Goal: Task Accomplishment & Management: Manage account settings

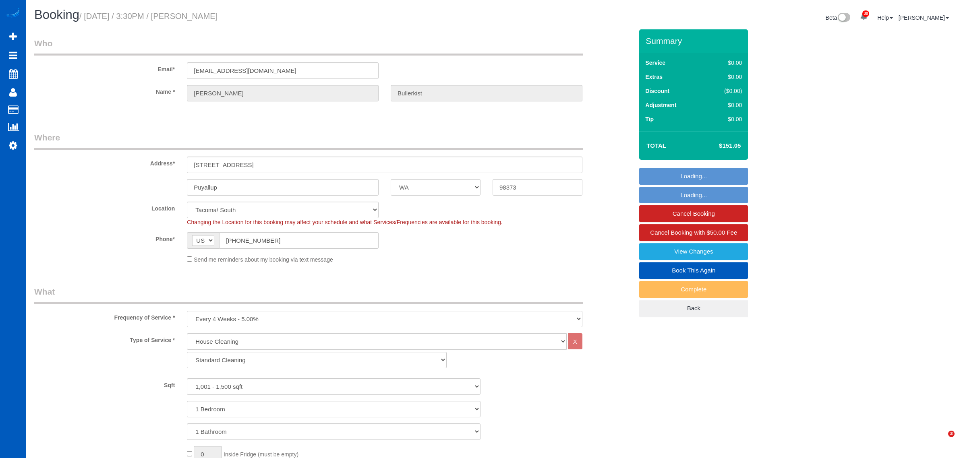
select select "WA"
select select "199"
select select "1001"
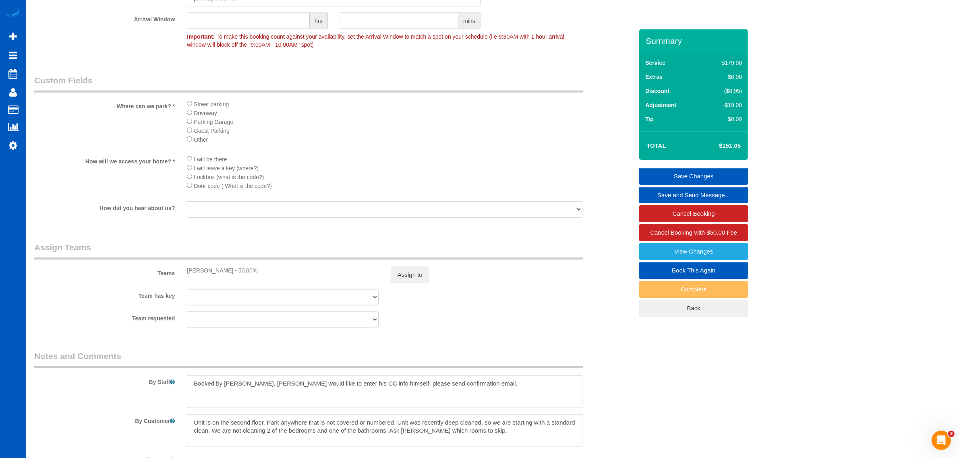
scroll to position [972, 0]
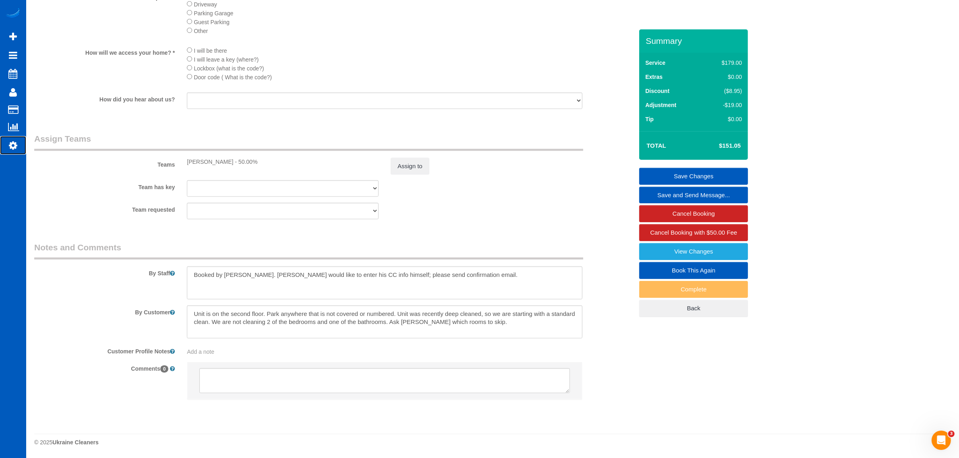
click at [19, 145] on link "Settings" at bounding box center [13, 145] width 26 height 19
select select "1"
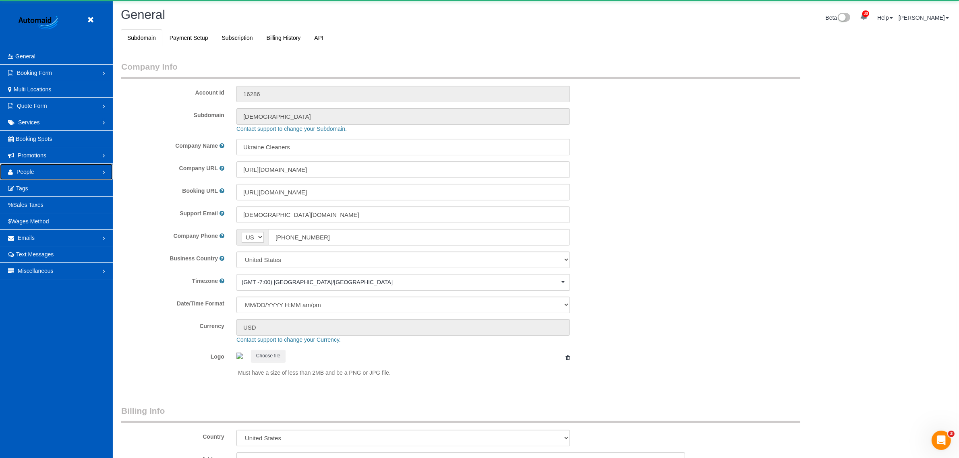
click at [36, 171] on link "People" at bounding box center [56, 172] width 113 height 16
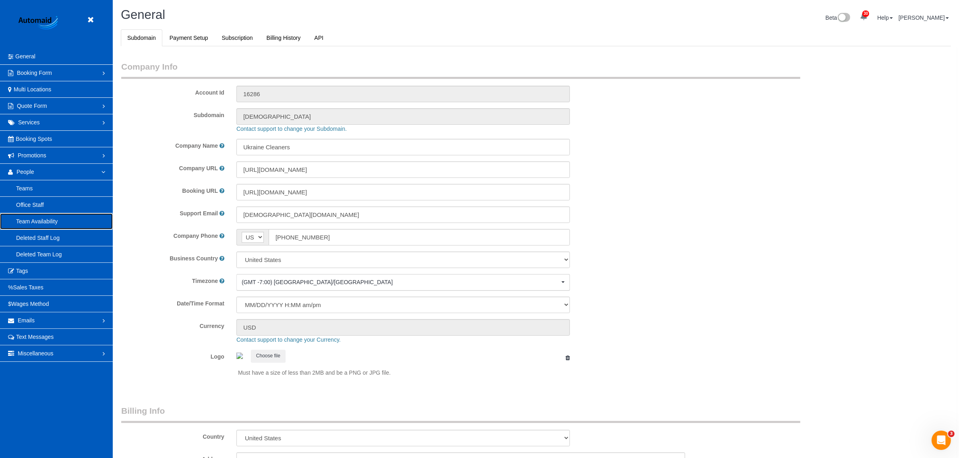
click at [41, 224] on link "Team Availability" at bounding box center [56, 221] width 113 height 16
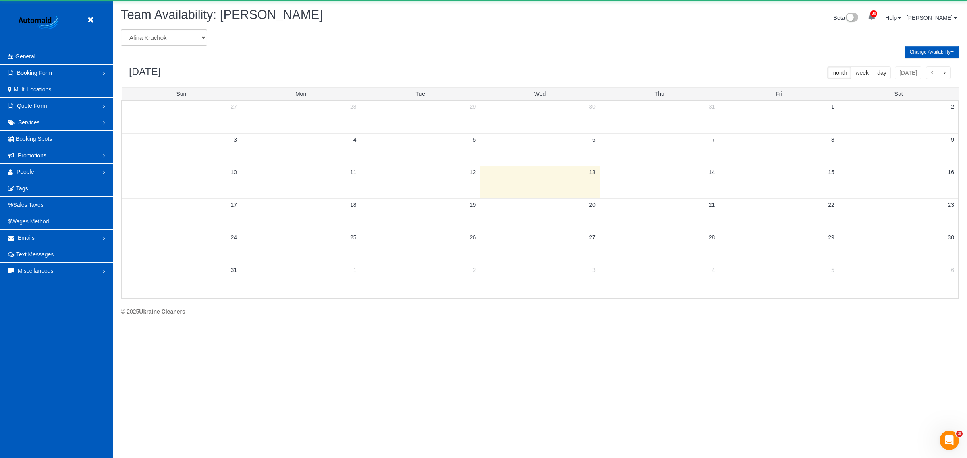
scroll to position [327, 967]
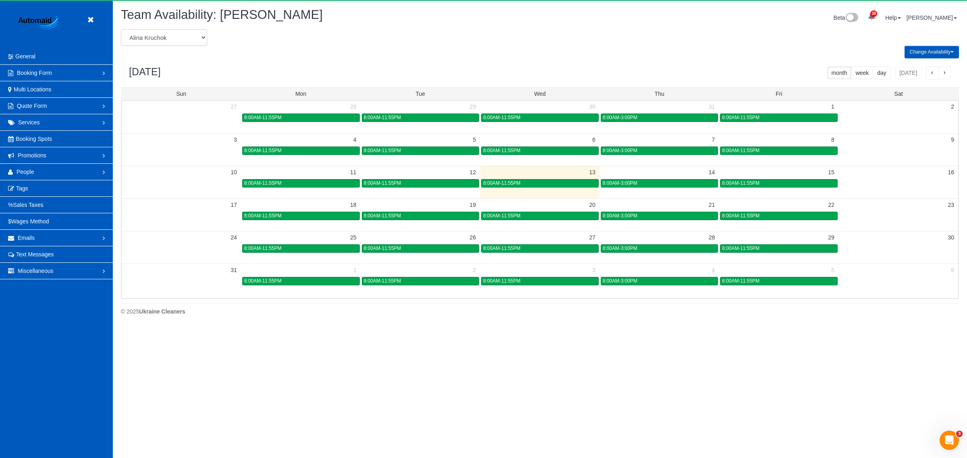
click at [156, 35] on select "[PERSON_NAME] [PERSON_NAME] [PERSON_NAME] [PERSON_NAME] [PERSON_NAME] [PERSON_N…" at bounding box center [164, 37] width 86 height 17
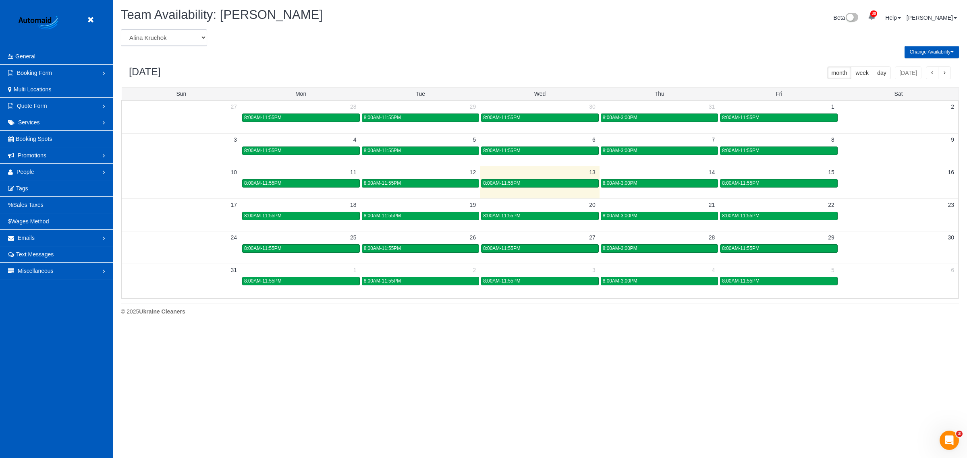
select select "number:31095"
click at [121, 29] on select "[PERSON_NAME] [PERSON_NAME] [PERSON_NAME] [PERSON_NAME] [PERSON_NAME] [PERSON_N…" at bounding box center [164, 37] width 86 height 17
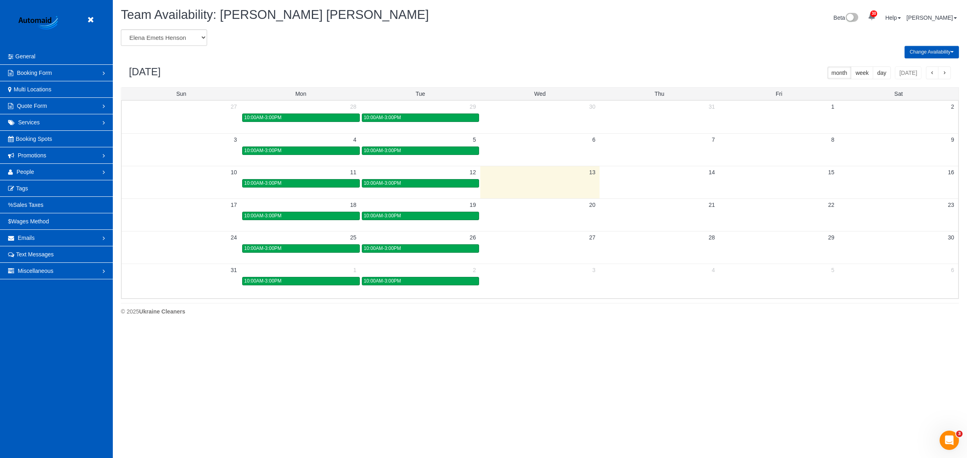
click at [649, 181] on td at bounding box center [659, 182] width 120 height 9
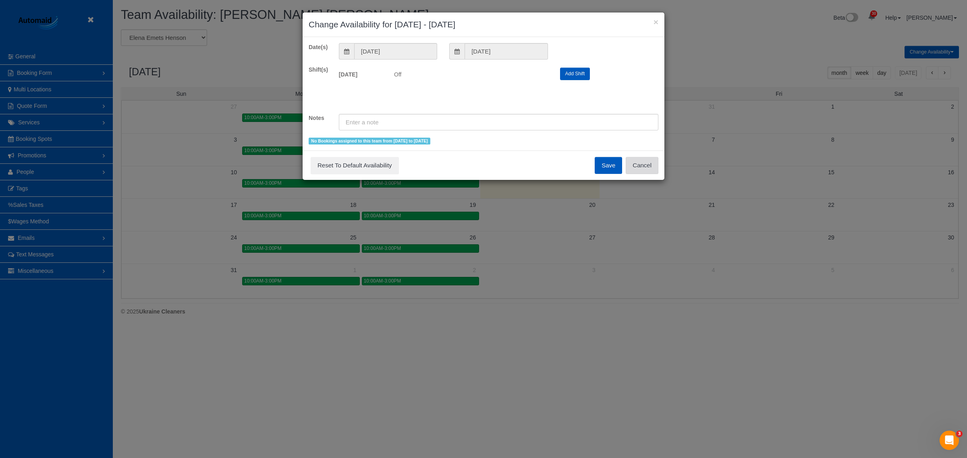
click at [645, 171] on button "Cancel" at bounding box center [642, 165] width 33 height 17
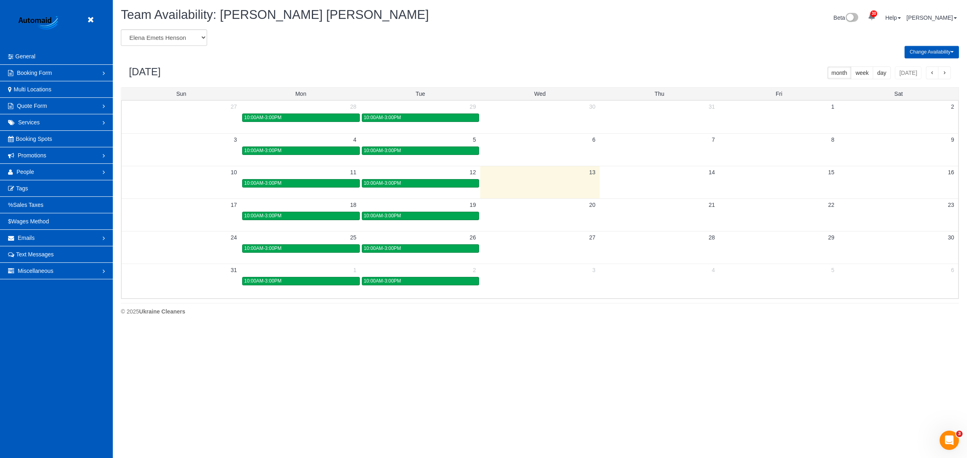
click at [182, 46] on div "Change Availability Default Availability Specific Date Request Time Off Exclude…" at bounding box center [540, 52] width 850 height 12
click at [182, 41] on select "[PERSON_NAME] [PERSON_NAME] [PERSON_NAME] [PERSON_NAME] [PERSON_NAME] [PERSON_N…" at bounding box center [164, 37] width 86 height 17
select select "number:20197"
click at [121, 29] on select "[PERSON_NAME] [PERSON_NAME] [PERSON_NAME] [PERSON_NAME] [PERSON_NAME] [PERSON_N…" at bounding box center [164, 37] width 86 height 17
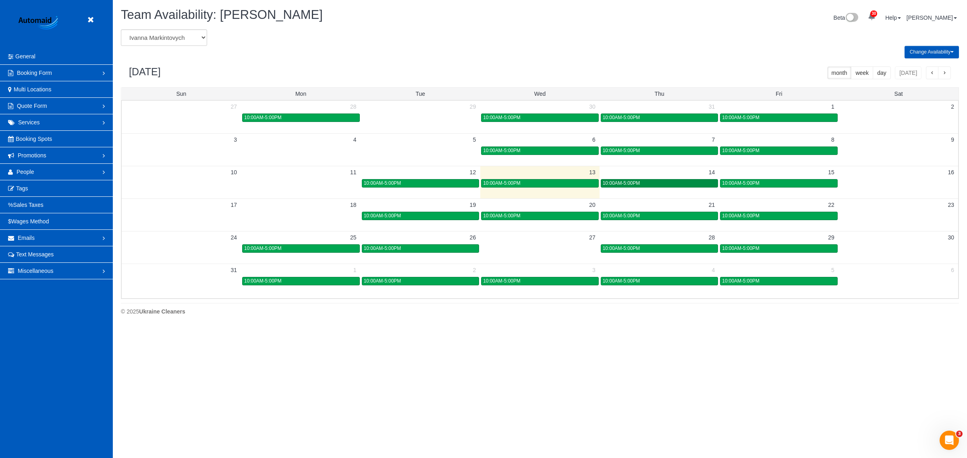
click at [636, 182] on span "10:00AM-5:00PM" at bounding box center [621, 183] width 37 height 6
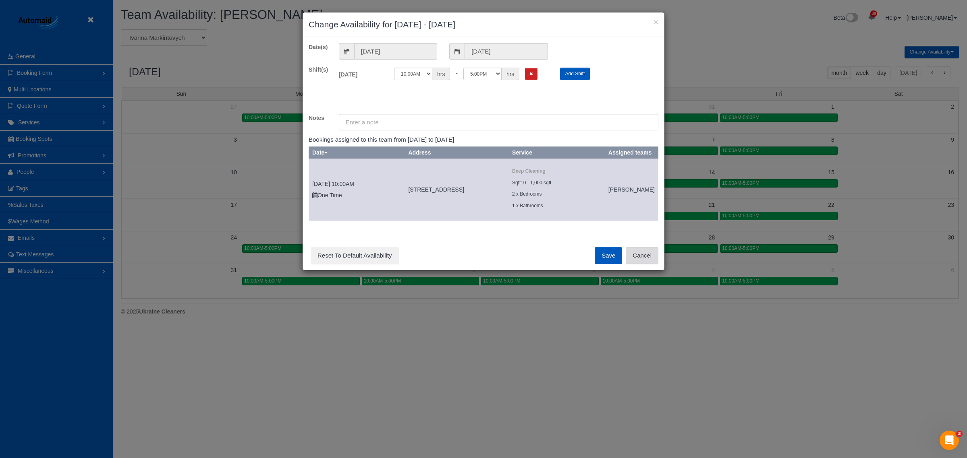
click at [638, 260] on button "Cancel" at bounding box center [642, 255] width 33 height 17
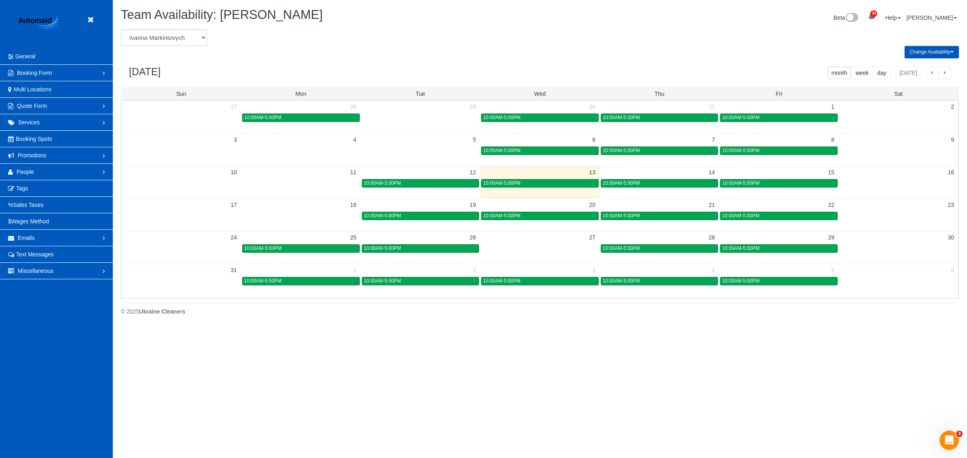
click at [85, 16] on header "Beta" at bounding box center [56, 24] width 113 height 48
click at [89, 21] on icon at bounding box center [90, 20] width 10 height 10
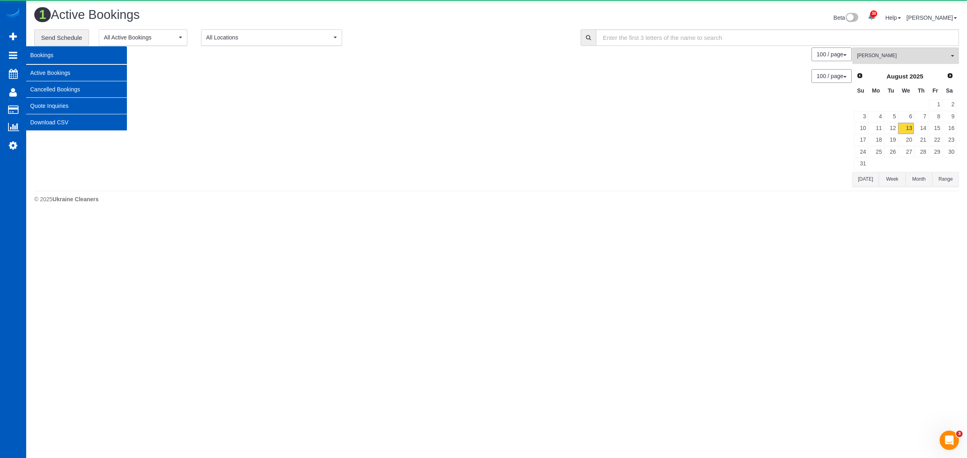
scroll to position [215, 967]
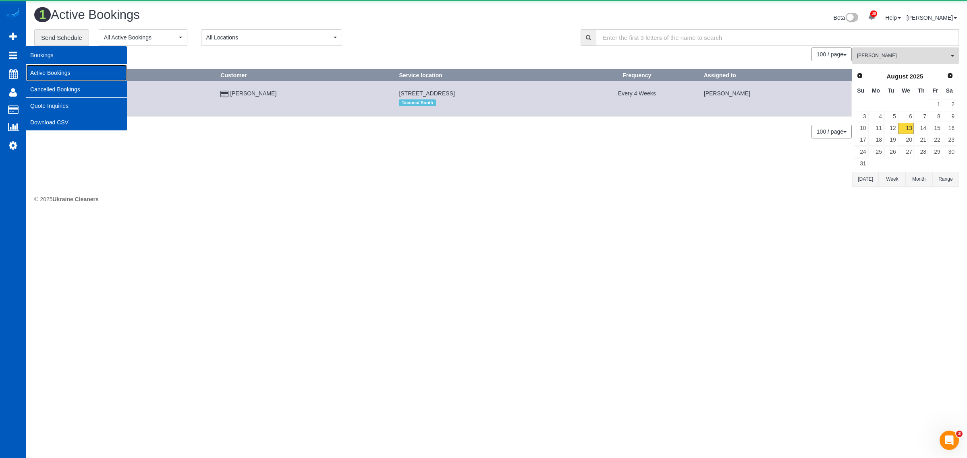
click at [54, 68] on link "Active Bookings" at bounding box center [76, 73] width 101 height 16
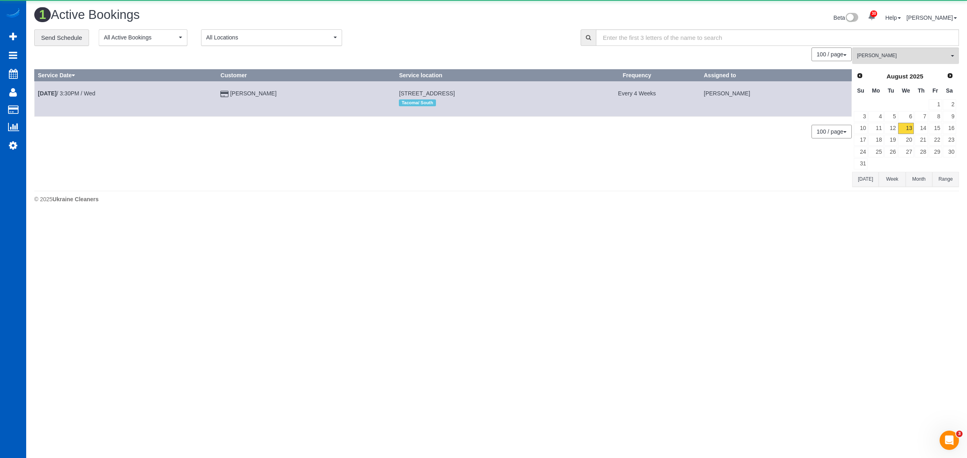
scroll to position [0, 0]
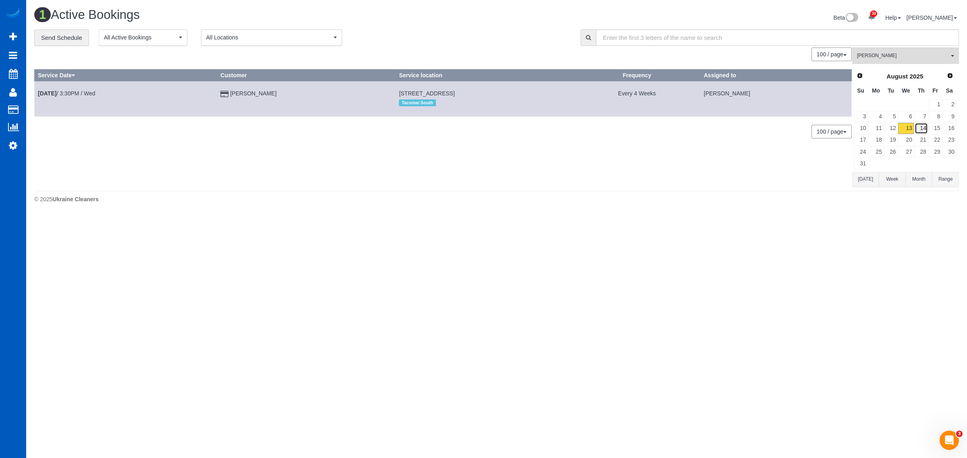
click at [919, 124] on link "14" at bounding box center [920, 128] width 13 height 11
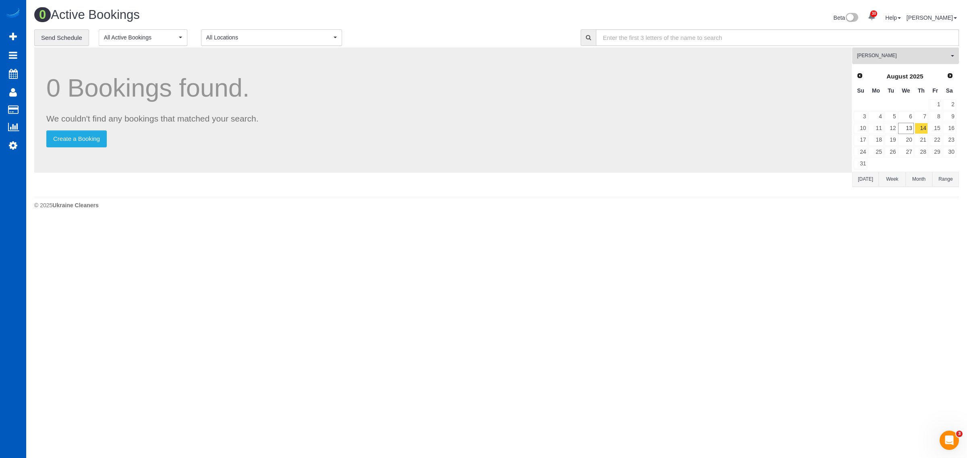
click at [857, 57] on span "[PERSON_NAME]" at bounding box center [903, 55] width 92 height 7
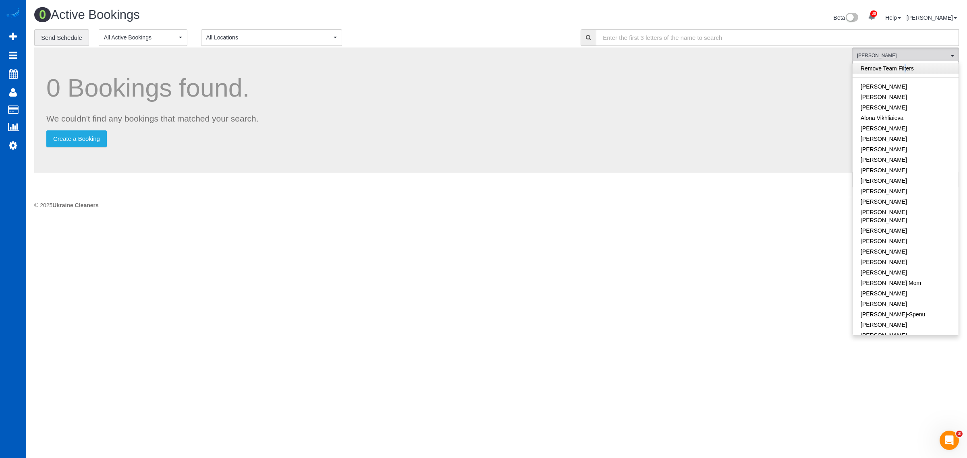
click at [887, 68] on link "Remove Team Filters" at bounding box center [905, 68] width 106 height 10
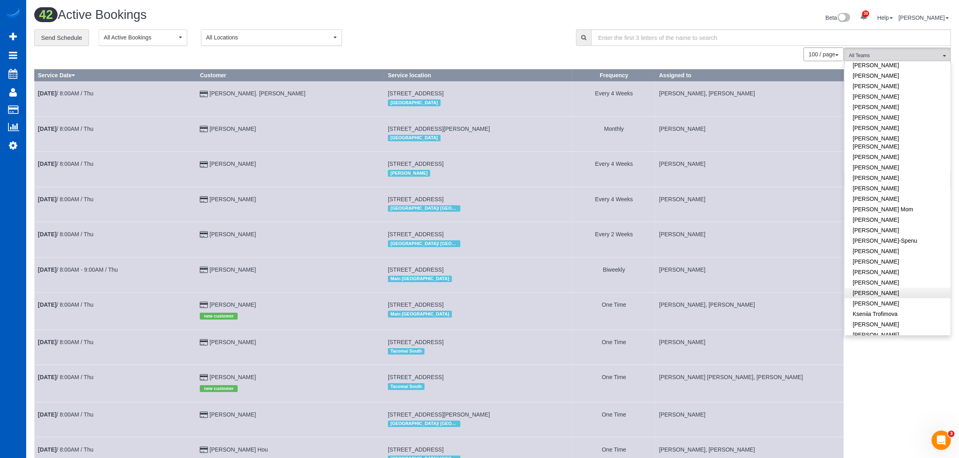
scroll to position [168, 0]
click at [889, 163] on link "[PERSON_NAME]" at bounding box center [898, 168] width 106 height 10
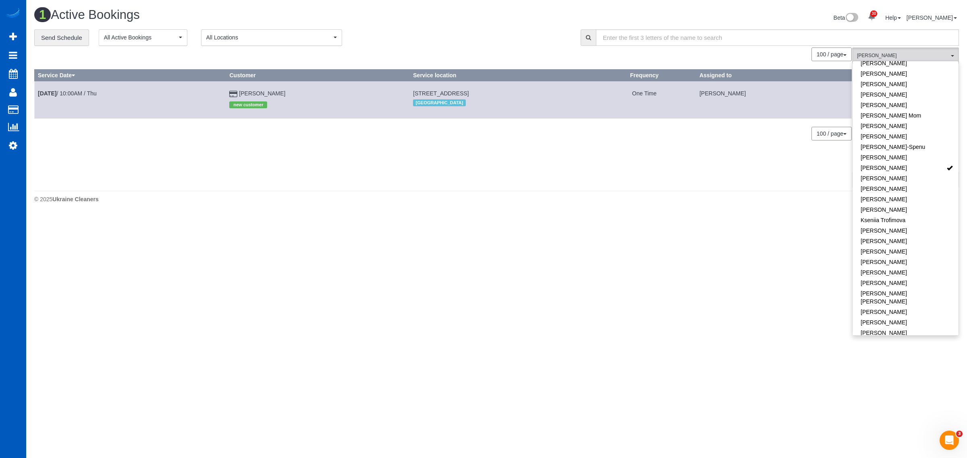
drag, startPoint x: 361, startPoint y: 91, endPoint x: 503, endPoint y: 88, distance: 141.8
click at [503, 88] on td "[STREET_ADDRESS] [GEOGRAPHIC_DATA]" at bounding box center [501, 99] width 183 height 37
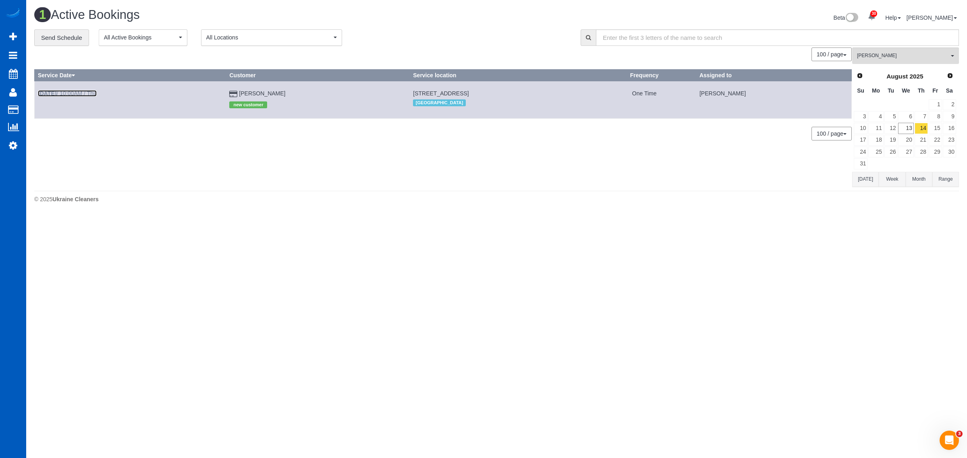
click at [72, 92] on link "[DATE] 10:00AM / Thu" at bounding box center [67, 93] width 59 height 6
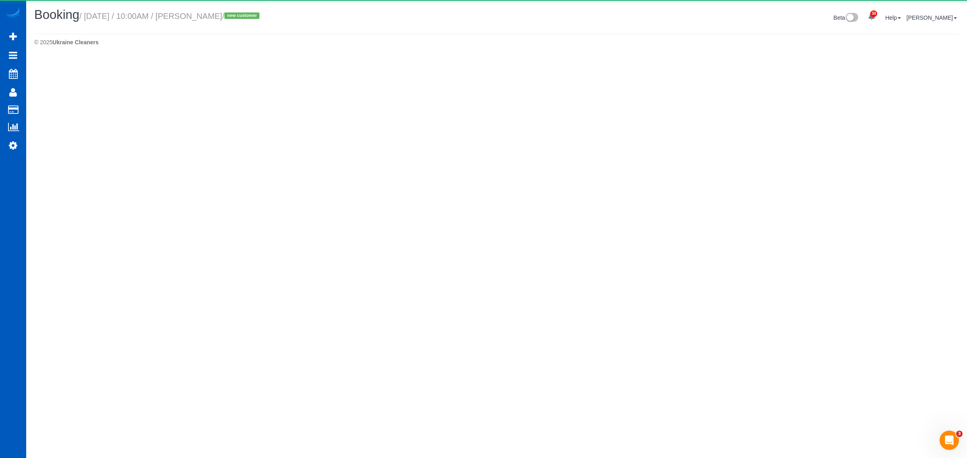
select select "CO"
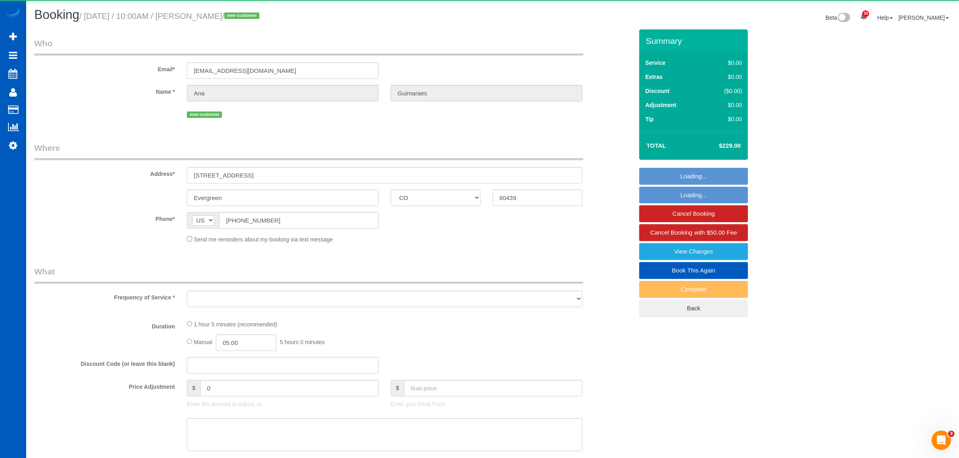
select select "object:11902"
select select "string:fspay-85f8e6b0-b0d7-468b-8dee-928b7a3451ca"
select select "199"
select select "2"
select select "spot6"
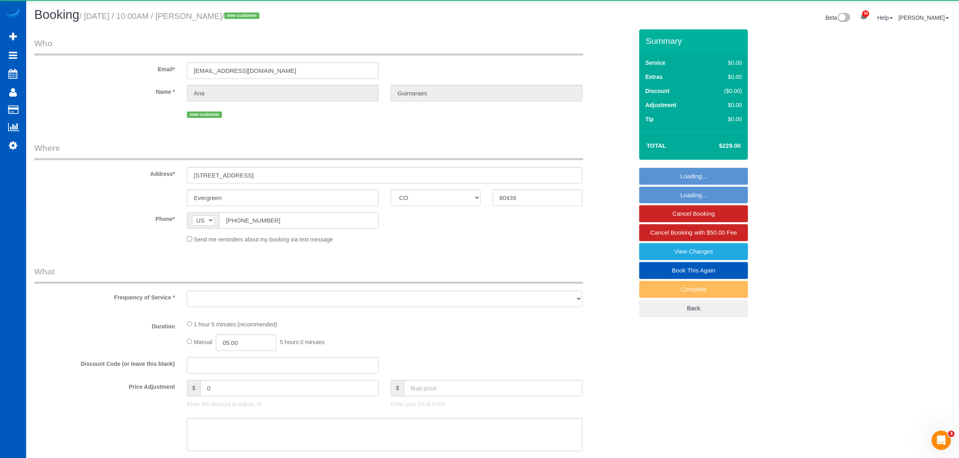
select select "number:8"
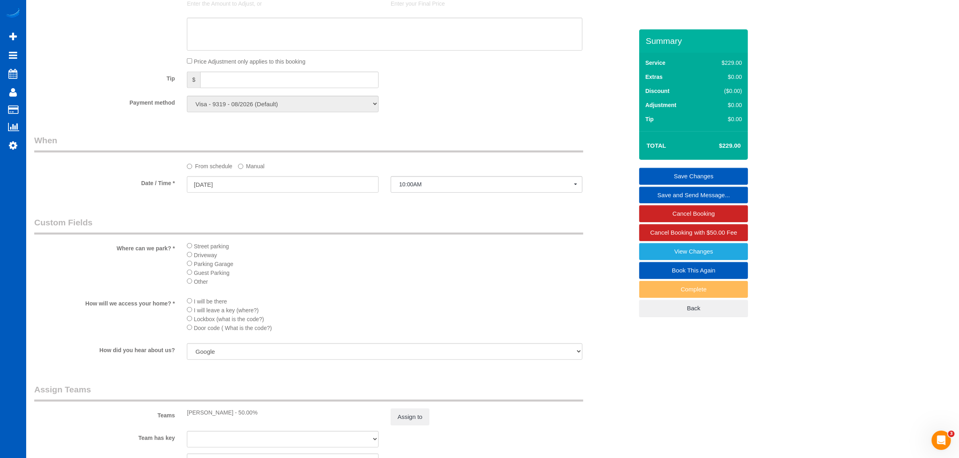
scroll to position [938, 0]
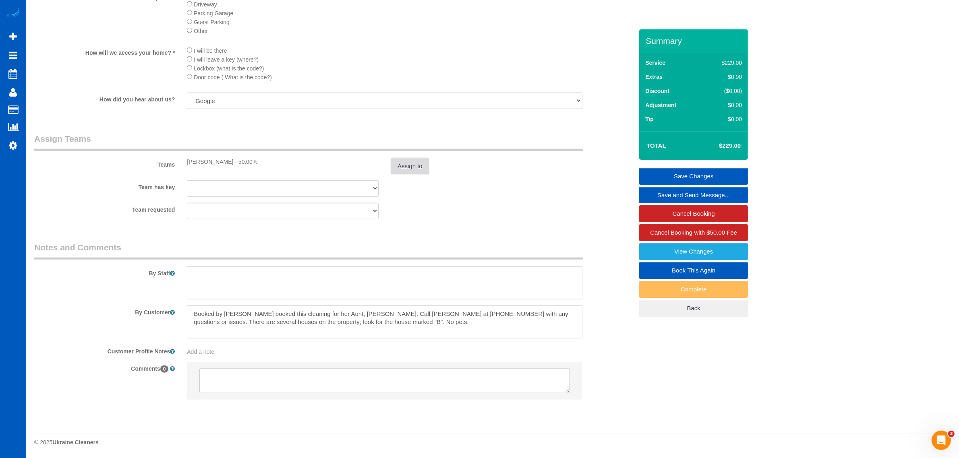
click at [403, 166] on button "Assign to" at bounding box center [410, 166] width 39 height 17
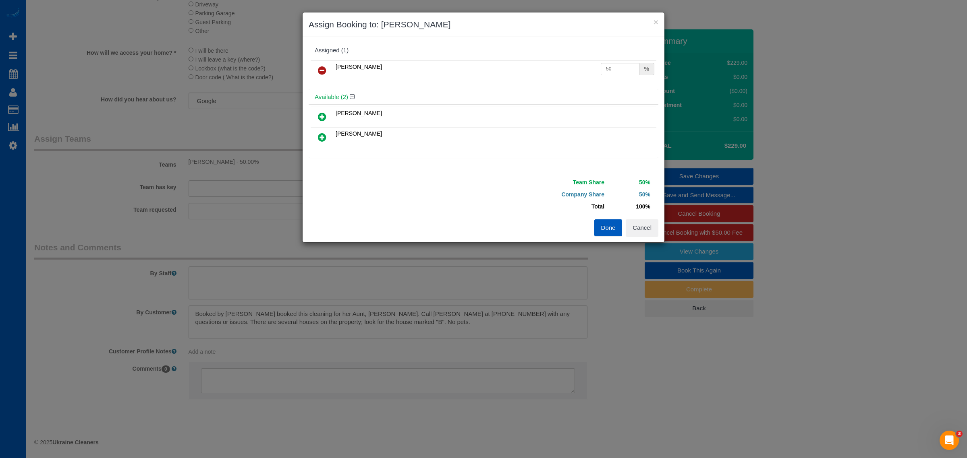
click at [321, 69] on icon at bounding box center [322, 71] width 8 height 10
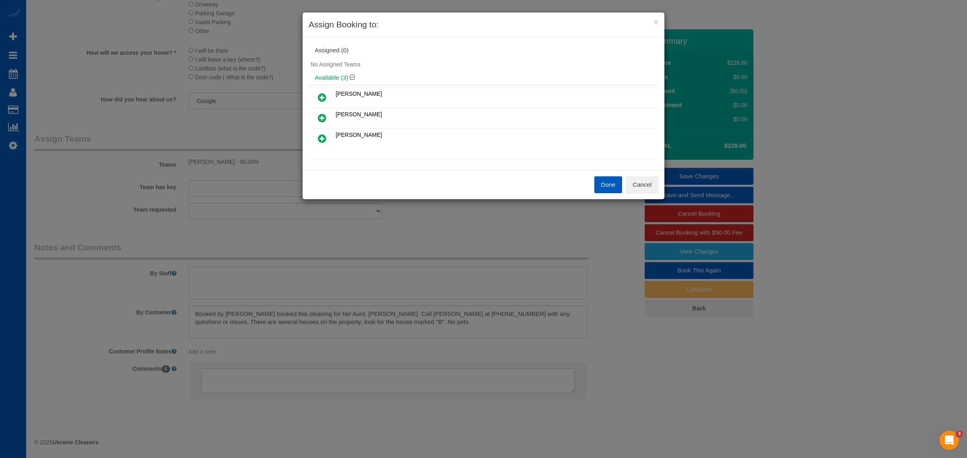
click at [321, 97] on icon at bounding box center [322, 98] width 8 height 10
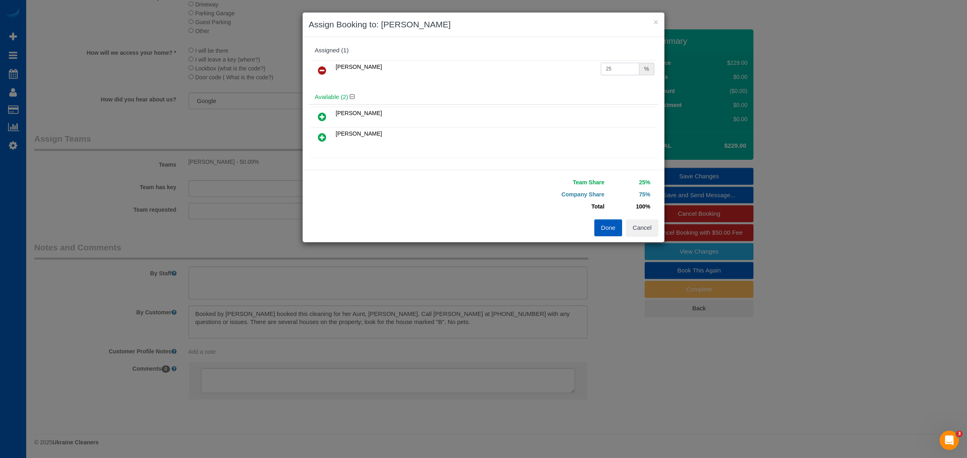
drag, startPoint x: 603, startPoint y: 71, endPoint x: 593, endPoint y: 74, distance: 9.6
click at [569, 77] on tr "[PERSON_NAME] 25 %" at bounding box center [484, 70] width 346 height 21
drag, startPoint x: 612, startPoint y: 64, endPoint x: 540, endPoint y: 76, distance: 73.4
click at [553, 74] on tr "[PERSON_NAME] 25 %" at bounding box center [484, 70] width 346 height 21
type input "50"
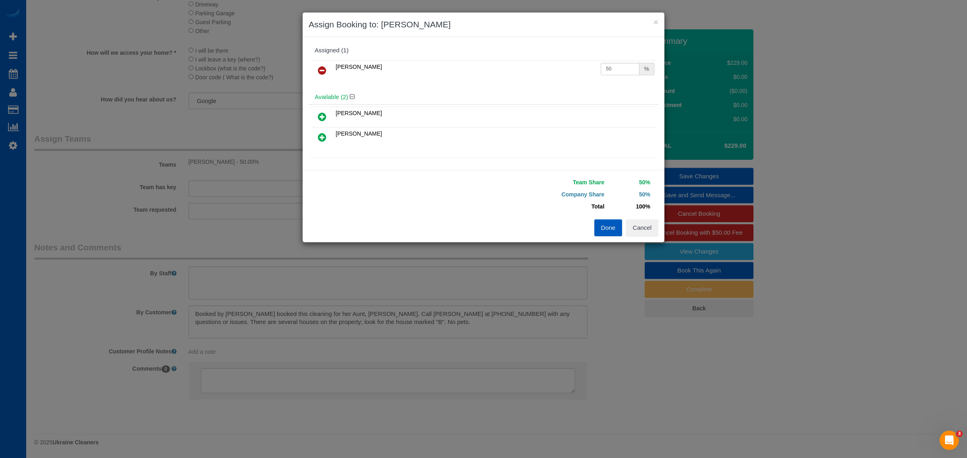
click at [605, 220] on button "Done" at bounding box center [608, 228] width 28 height 17
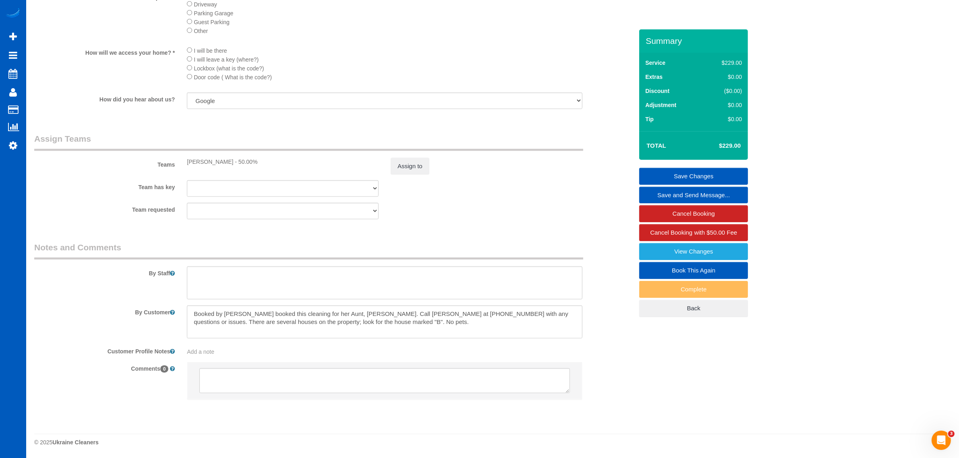
click at [690, 170] on link "Save Changes" at bounding box center [693, 176] width 109 height 17
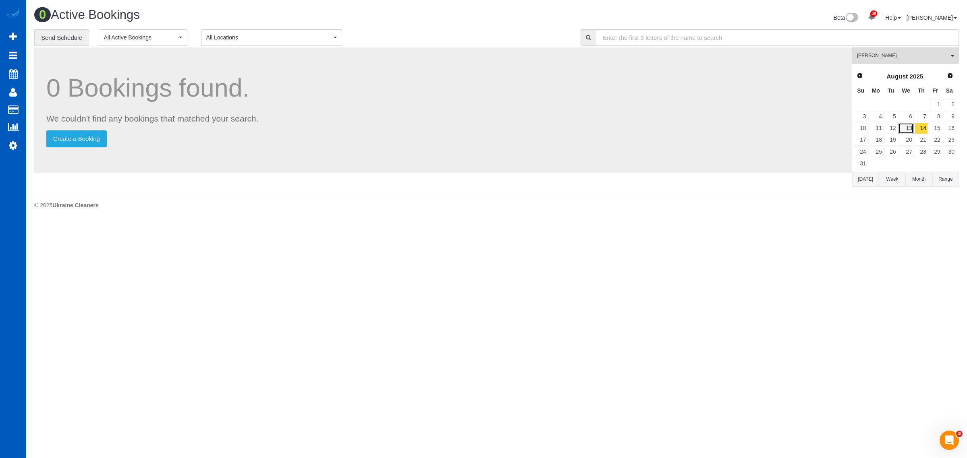
click at [901, 134] on link "13" at bounding box center [905, 128] width 15 height 11
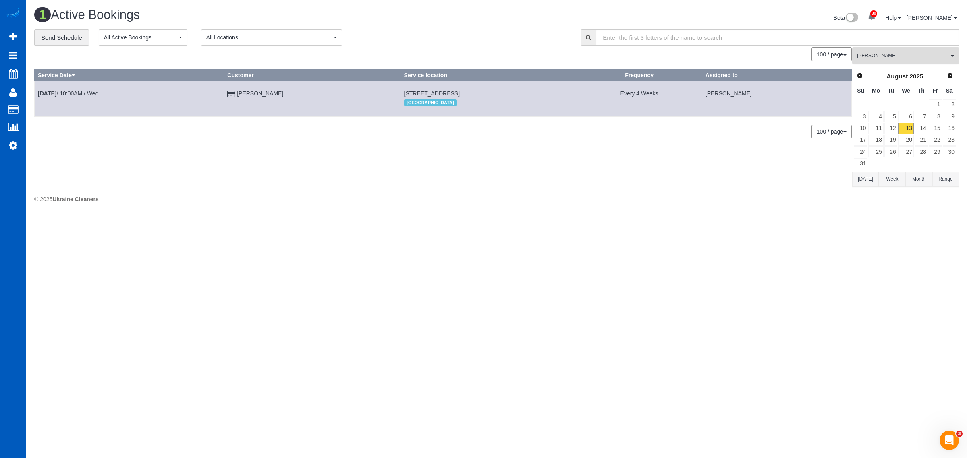
click at [871, 54] on span "[PERSON_NAME]" at bounding box center [903, 55] width 92 height 7
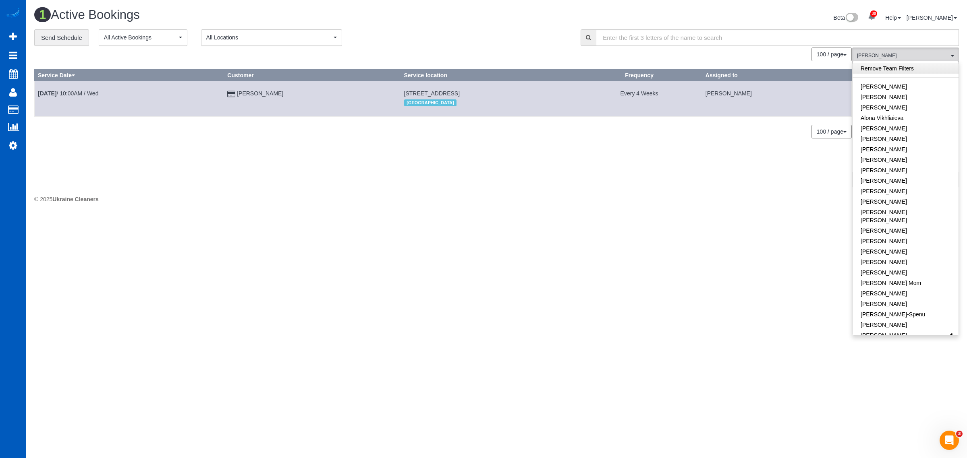
click at [897, 70] on link "Remove Team Filters" at bounding box center [905, 68] width 106 height 10
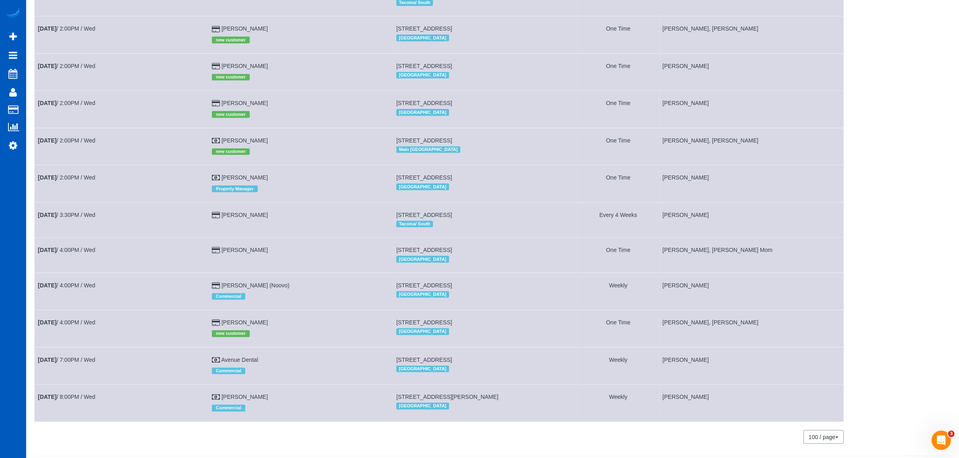
scroll to position [1275, 0]
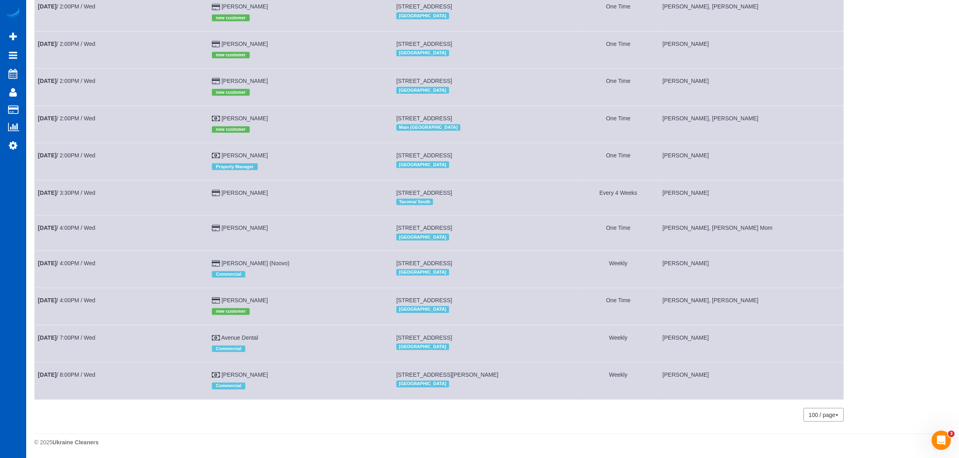
click at [87, 196] on td "[DATE] 3:30PM / Wed" at bounding box center [122, 197] width 174 height 35
click at [83, 193] on link "[DATE] 3:30PM / Wed" at bounding box center [67, 193] width 58 height 6
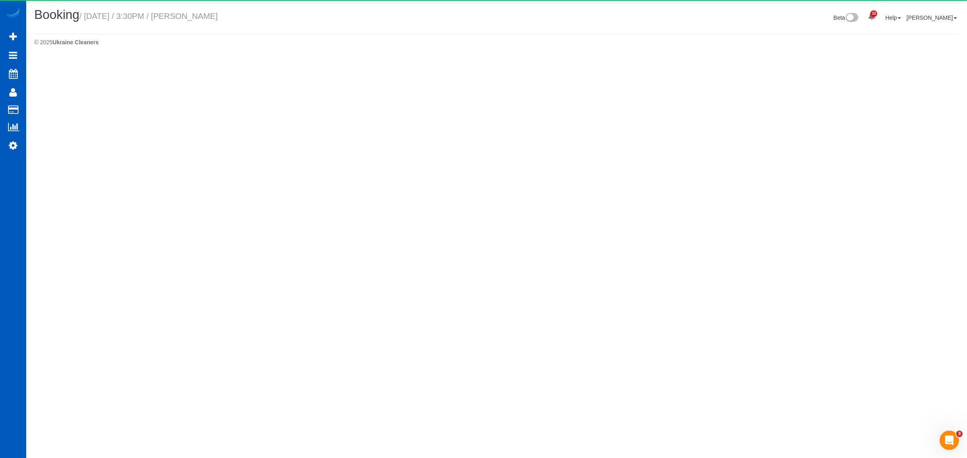
select select "WA"
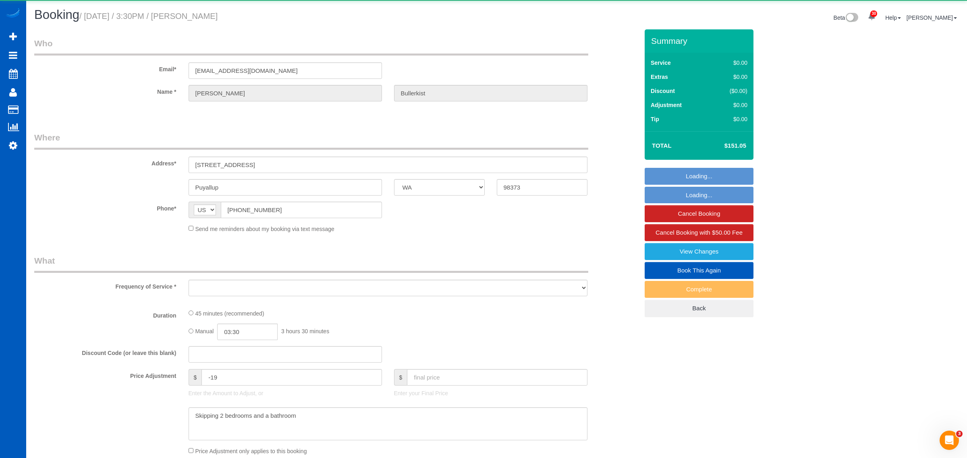
select select "object:13619"
select select "string:fspay-ba5e481a-aa3d-48d5-8f38-c7e8ab8d357b"
select select "199"
select select "1001"
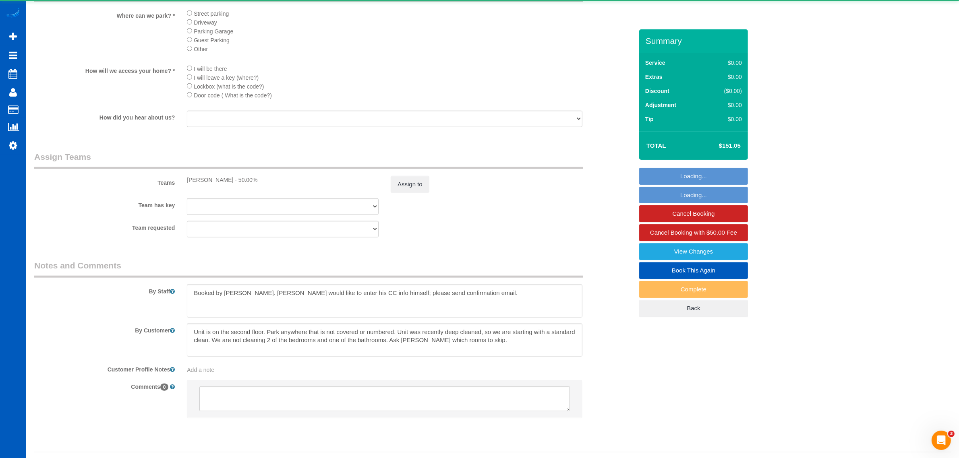
scroll to position [972, 0]
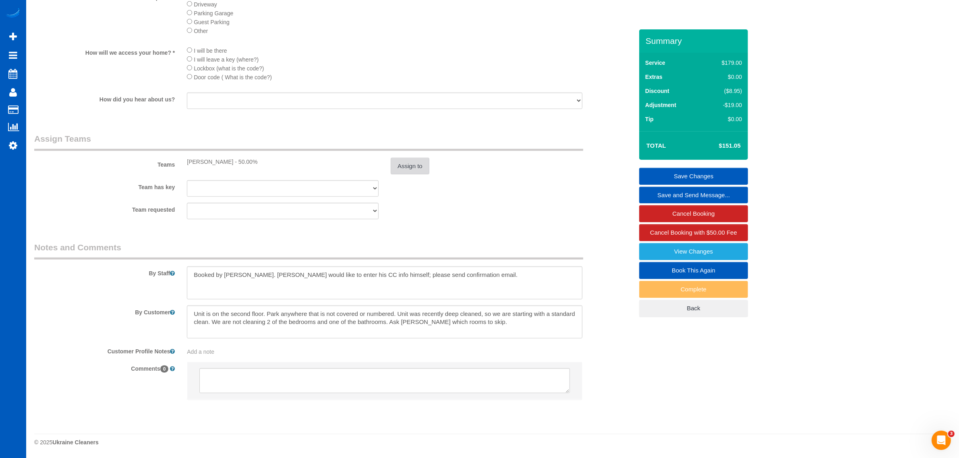
click at [404, 162] on button "Assign to" at bounding box center [410, 166] width 39 height 17
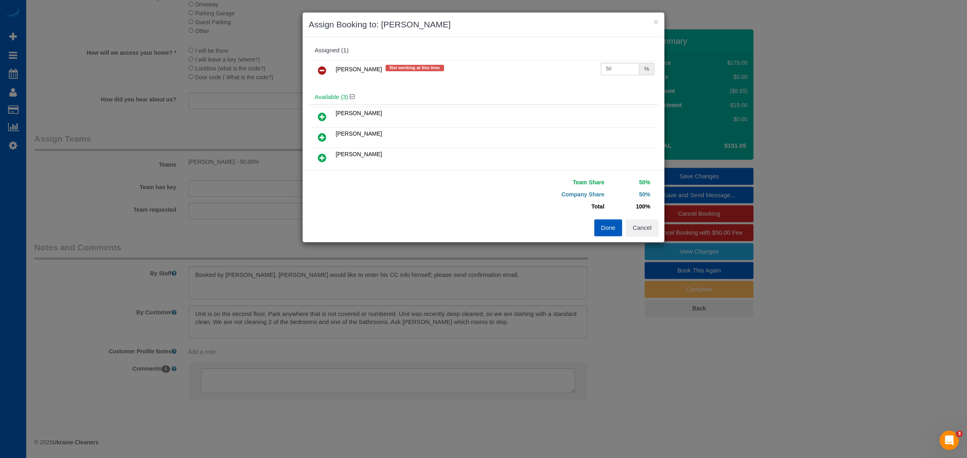
click at [319, 69] on icon at bounding box center [322, 71] width 8 height 10
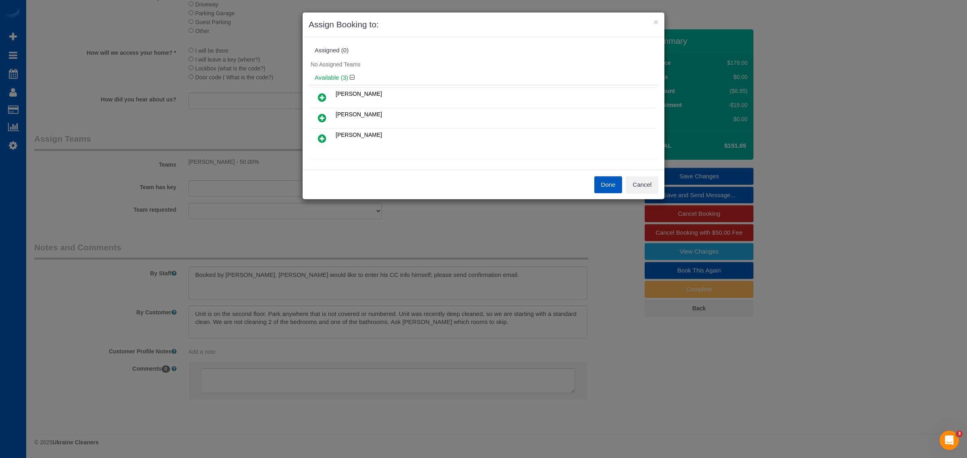
click at [326, 122] on icon at bounding box center [322, 118] width 8 height 10
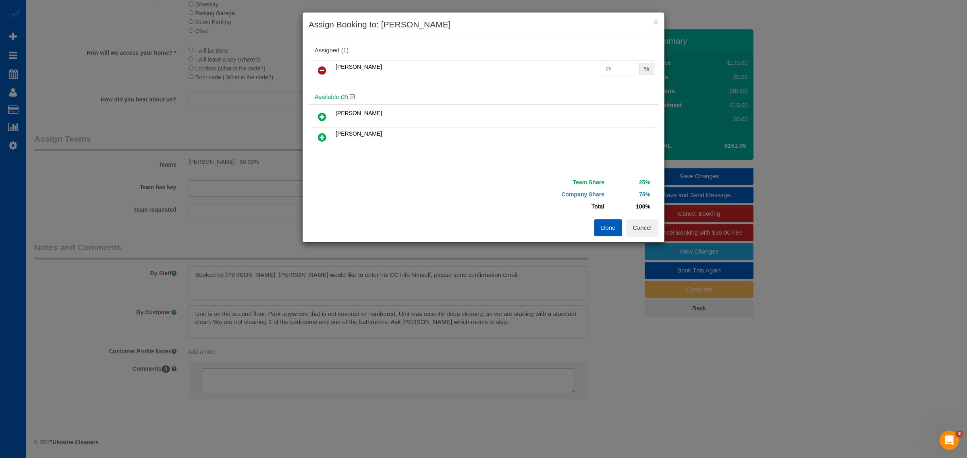
drag, startPoint x: 608, startPoint y: 68, endPoint x: 536, endPoint y: 83, distance: 73.5
click at [524, 79] on tr "[PERSON_NAME] 25 %" at bounding box center [484, 70] width 346 height 21
type input "55"
click at [609, 226] on button "Done" at bounding box center [608, 228] width 28 height 17
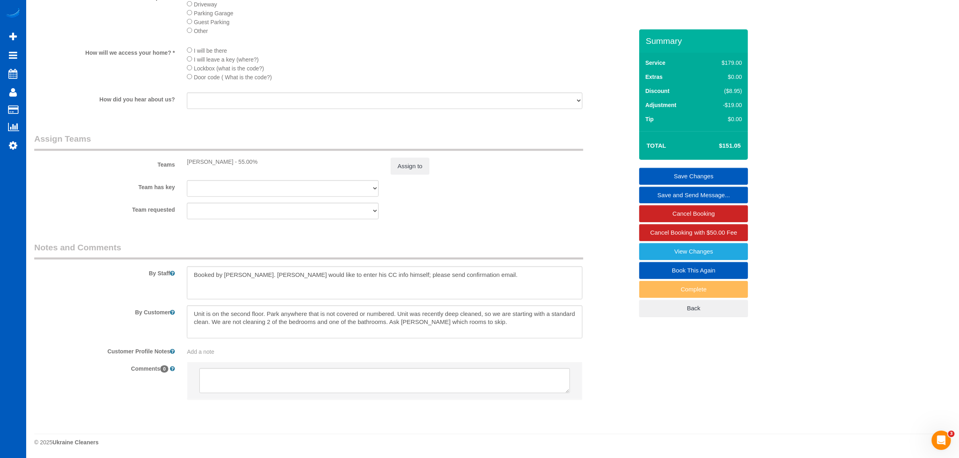
click at [685, 175] on link "Save Changes" at bounding box center [693, 176] width 109 height 17
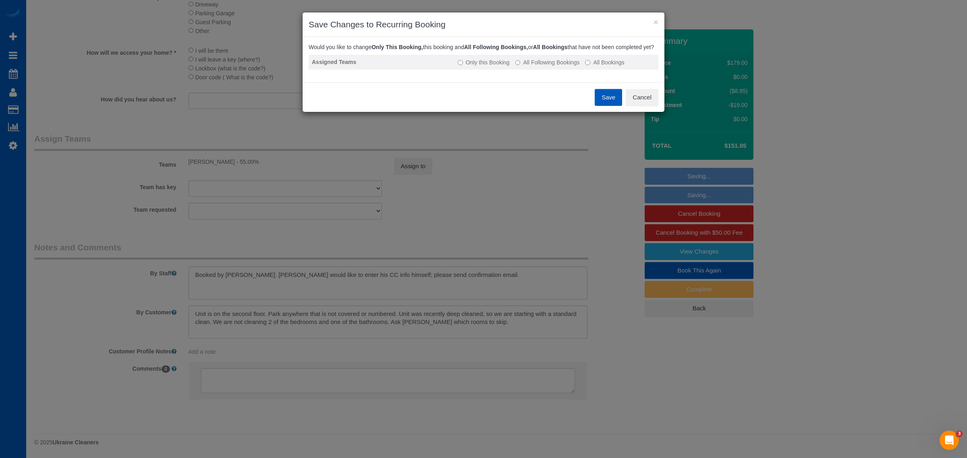
click at [559, 66] on label "All Following Bookings" at bounding box center [547, 62] width 64 height 8
click at [603, 97] on button "Save" at bounding box center [608, 97] width 27 height 17
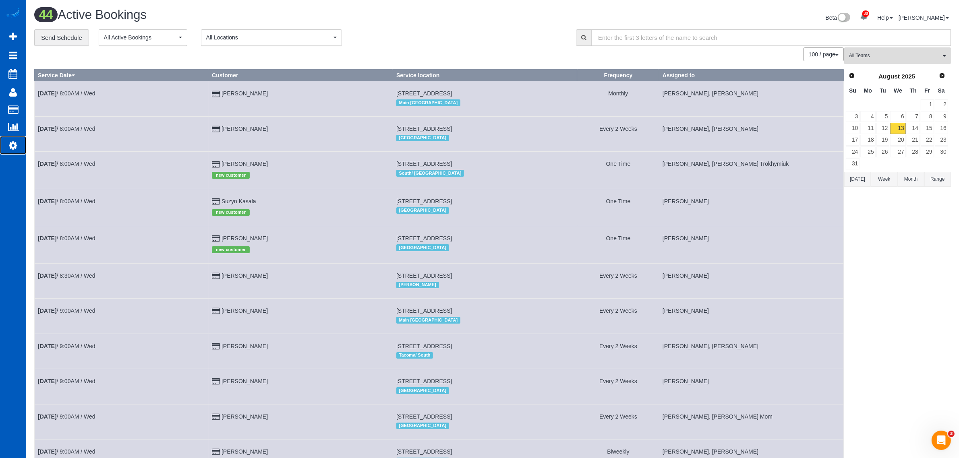
click at [15, 137] on link "Settings" at bounding box center [13, 145] width 26 height 19
select select "1"
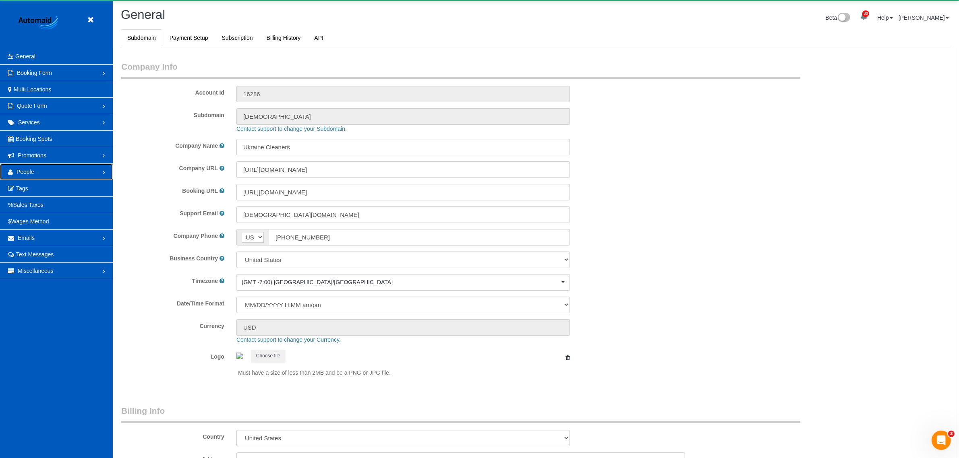
click at [37, 170] on link "People" at bounding box center [56, 172] width 113 height 16
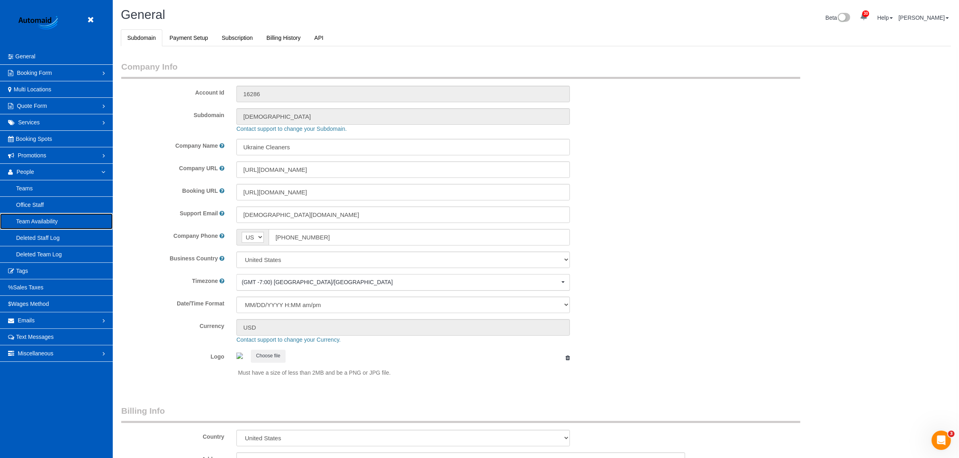
click at [39, 224] on link "Team Availability" at bounding box center [56, 221] width 113 height 16
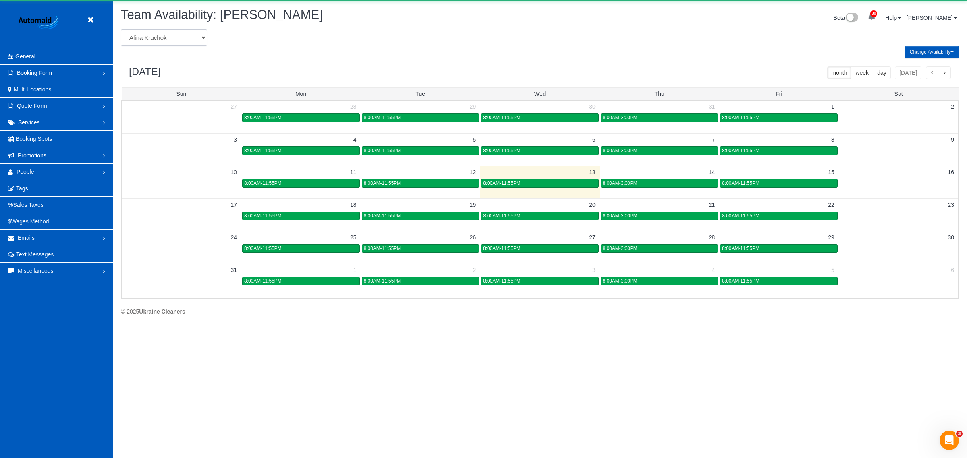
click at [166, 40] on select "[PERSON_NAME] [PERSON_NAME] [PERSON_NAME] [PERSON_NAME] [PERSON_NAME] [PERSON_N…" at bounding box center [164, 37] width 86 height 17
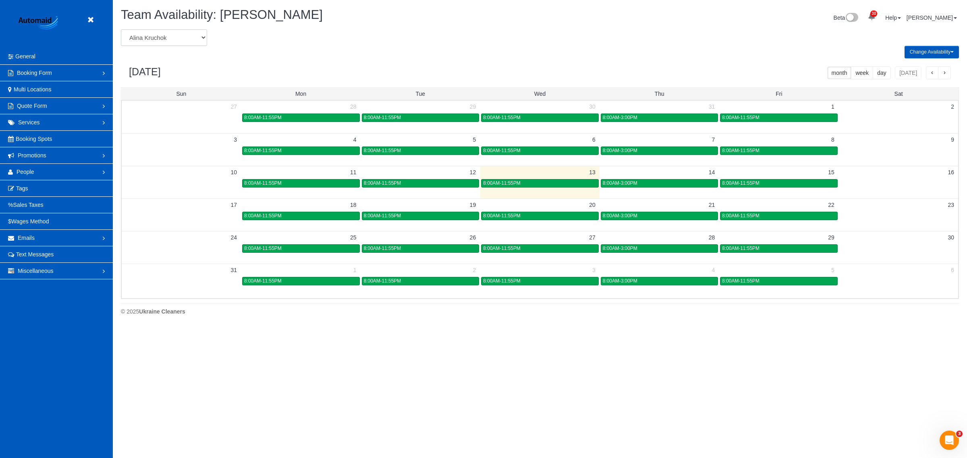
select select "number:1076"
click at [121, 29] on select "[PERSON_NAME] [PERSON_NAME] [PERSON_NAME] [PERSON_NAME] [PERSON_NAME] [PERSON_N…" at bounding box center [164, 37] width 86 height 17
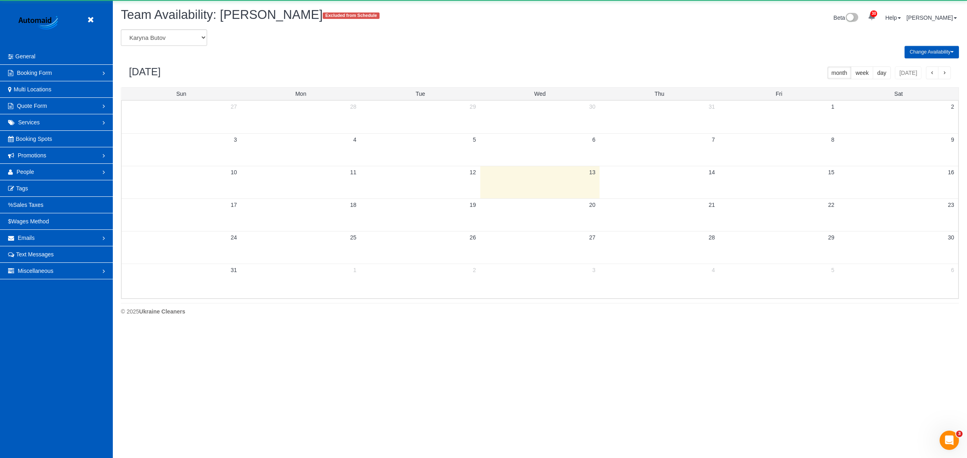
scroll to position [39952, 39313]
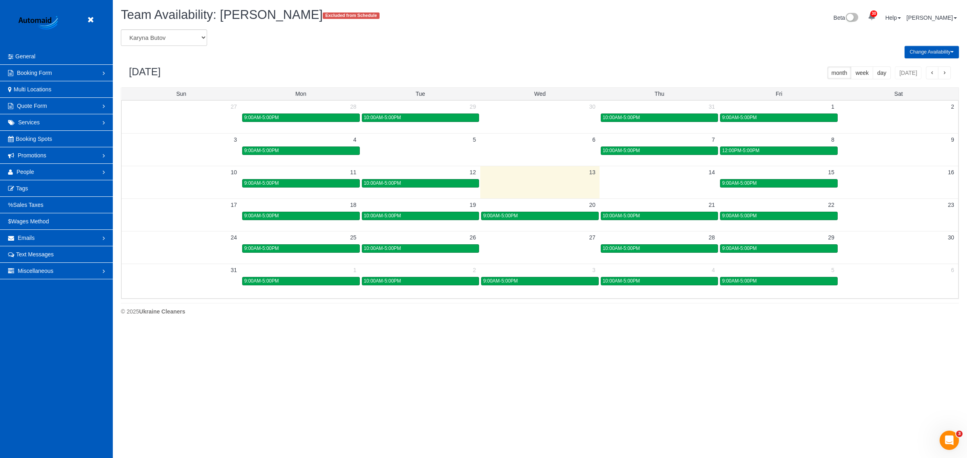
click at [542, 186] on td at bounding box center [540, 182] width 120 height 9
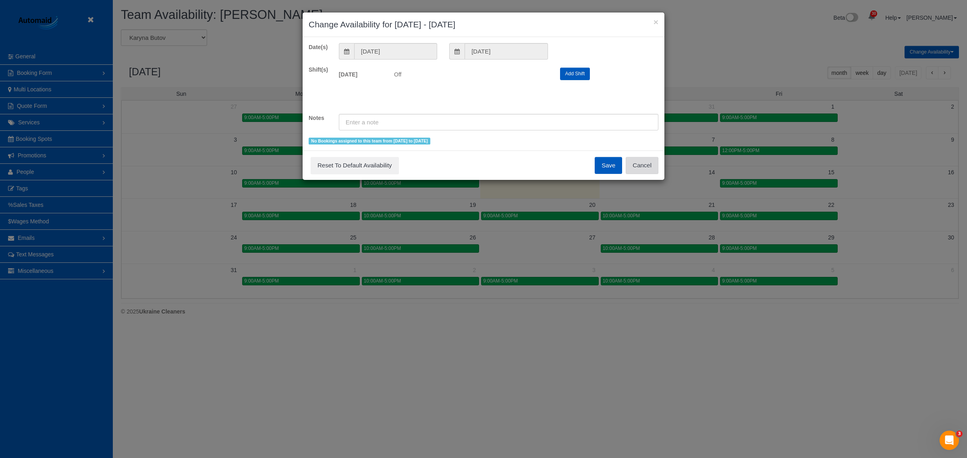
scroll to position [0, 0]
click at [631, 170] on button "Cancel" at bounding box center [642, 165] width 33 height 17
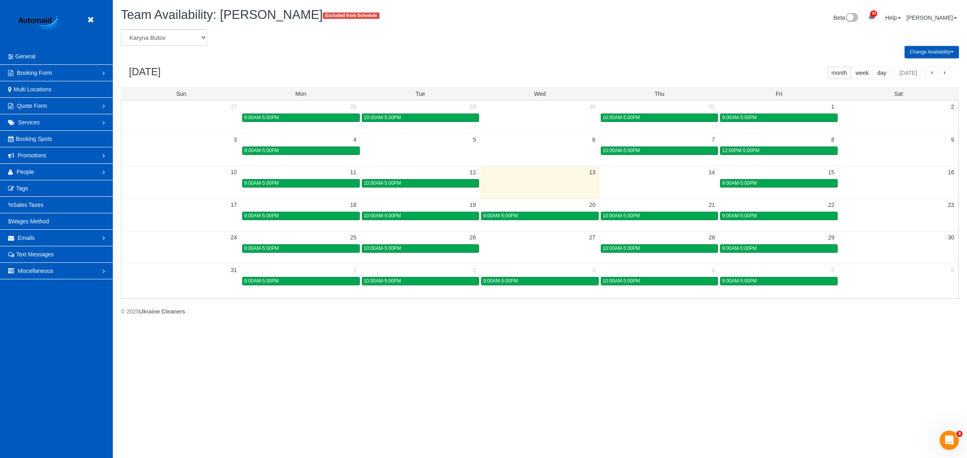
click at [635, 175] on div "× Change Availability for [DATE] - [DATE] Date(s) [DATE] [DATE] Shift(s) [DATE]…" at bounding box center [483, 229] width 967 height 458
click at [634, 176] on td "14" at bounding box center [659, 172] width 120 height 12
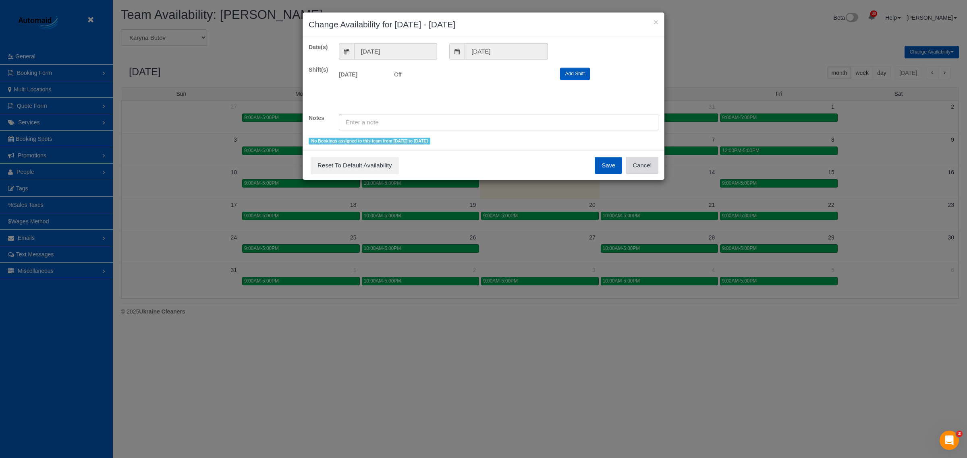
click at [635, 166] on button "Cancel" at bounding box center [642, 165] width 33 height 17
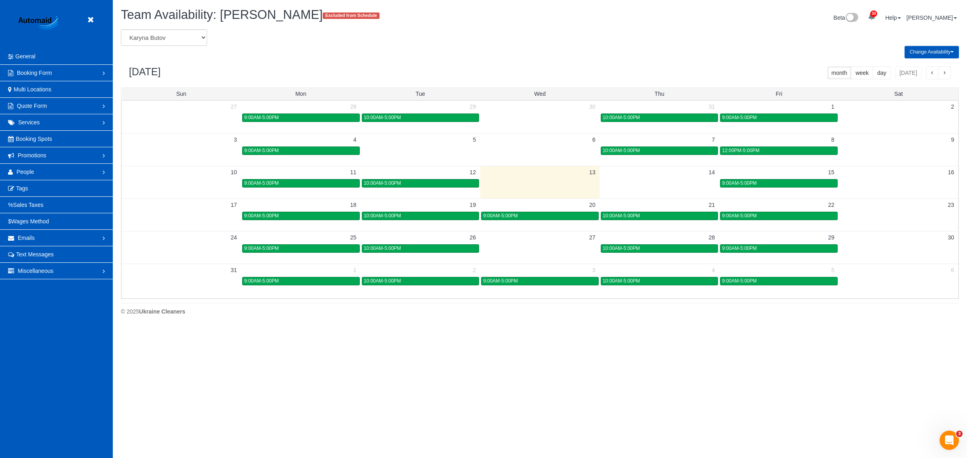
click at [85, 19] on header "Beta" at bounding box center [56, 24] width 113 height 48
click at [93, 19] on icon at bounding box center [90, 20] width 10 height 10
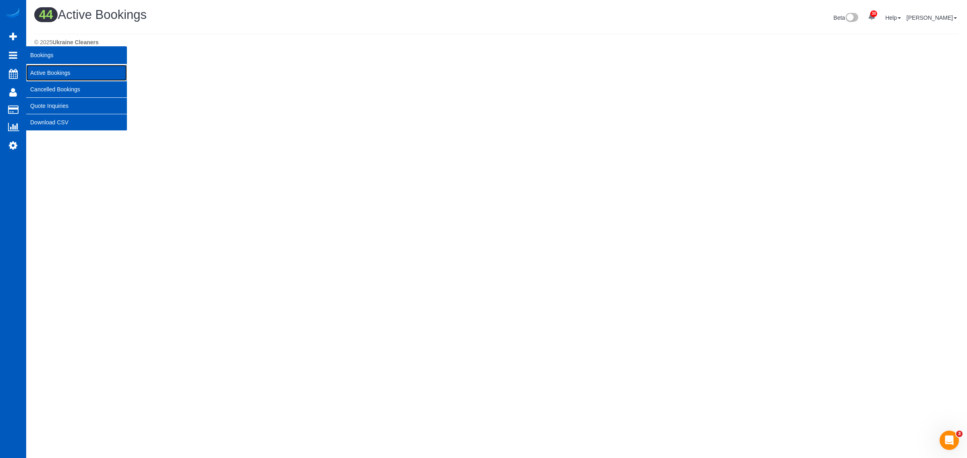
click at [67, 69] on link "Active Bookings" at bounding box center [76, 73] width 101 height 16
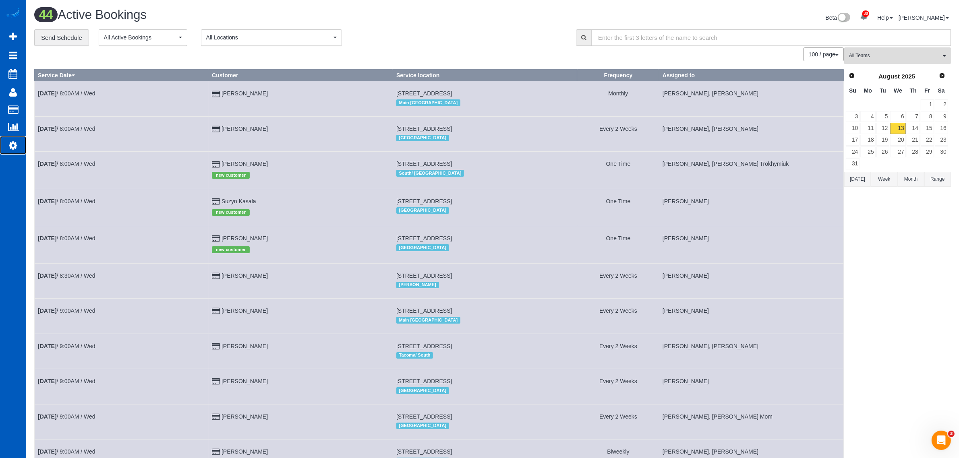
click at [13, 142] on icon at bounding box center [13, 146] width 8 height 10
select select "1"
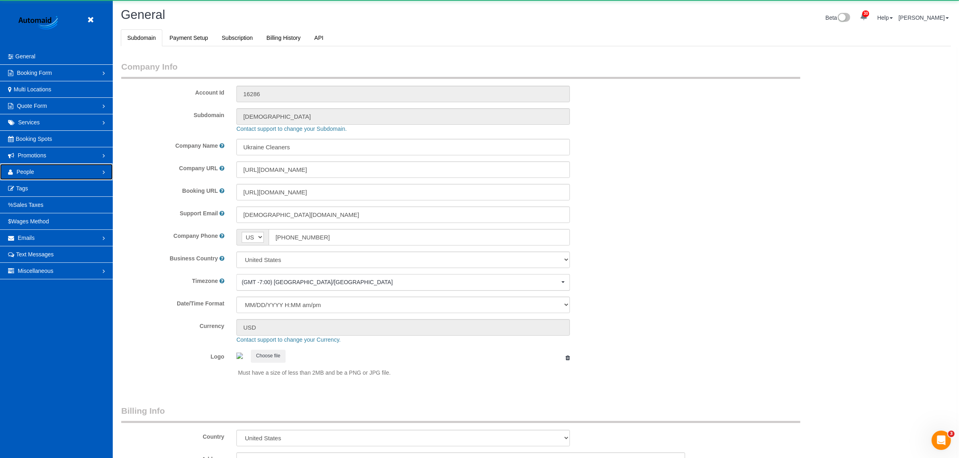
click at [36, 180] on link "People" at bounding box center [56, 172] width 113 height 16
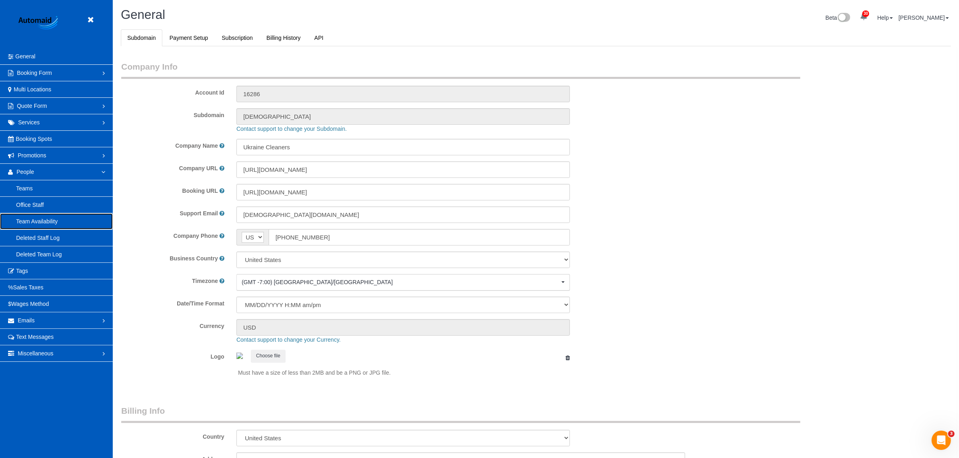
click at [41, 218] on link "Team Availability" at bounding box center [56, 221] width 113 height 16
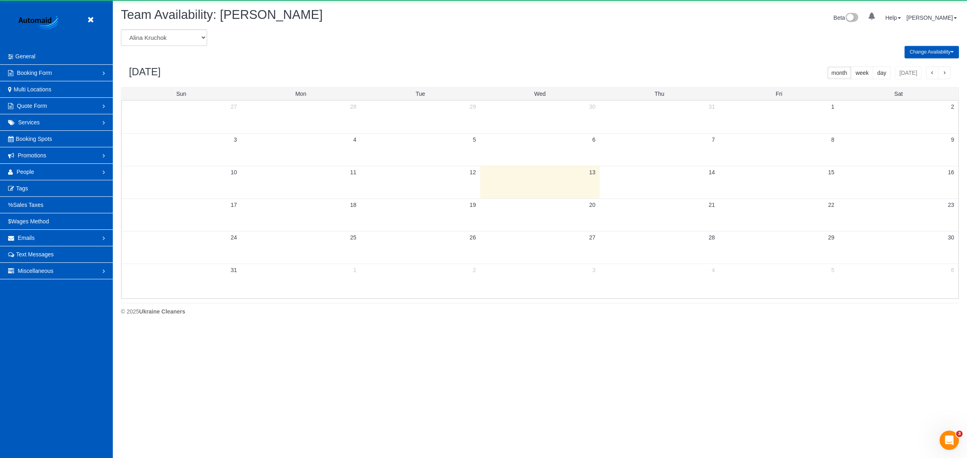
scroll to position [327, 967]
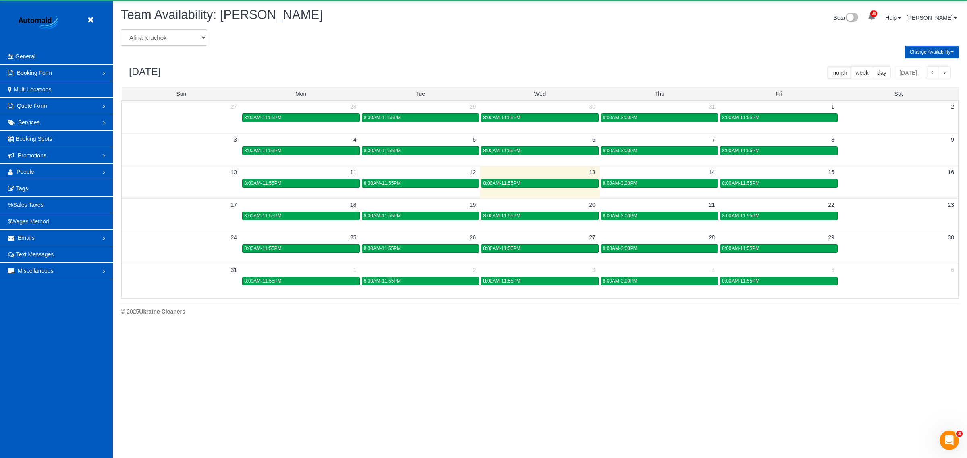
click at [166, 31] on select "[PERSON_NAME] [PERSON_NAME] [PERSON_NAME] [PERSON_NAME] [PERSON_NAME] [PERSON_N…" at bounding box center [164, 37] width 86 height 17
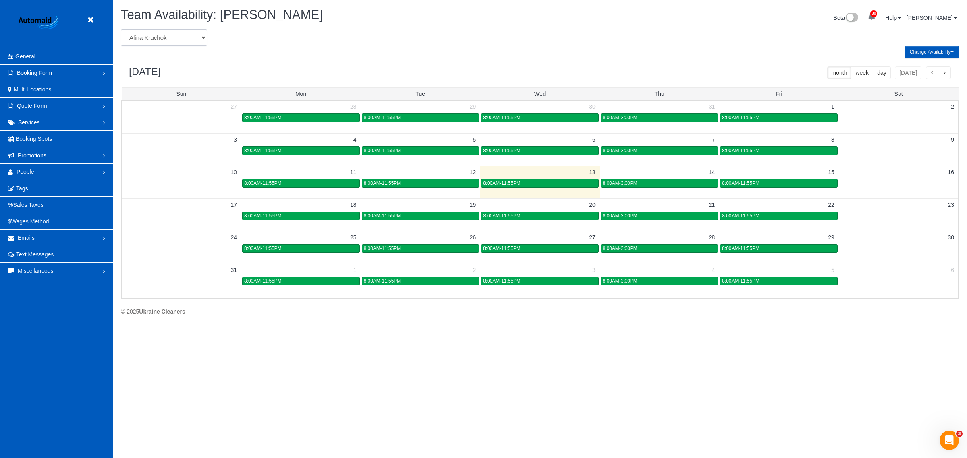
select select "number:19651"
click at [121, 29] on select "[PERSON_NAME] [PERSON_NAME] [PERSON_NAME] [PERSON_NAME] [PERSON_NAME] [PERSON_N…" at bounding box center [164, 37] width 86 height 17
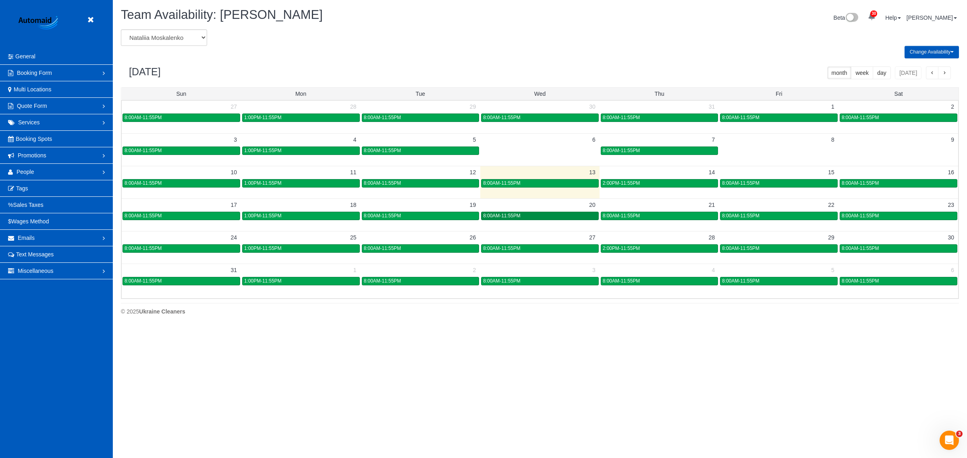
click at [550, 215] on div "8:00AM-11:55PM" at bounding box center [540, 216] width 114 height 6
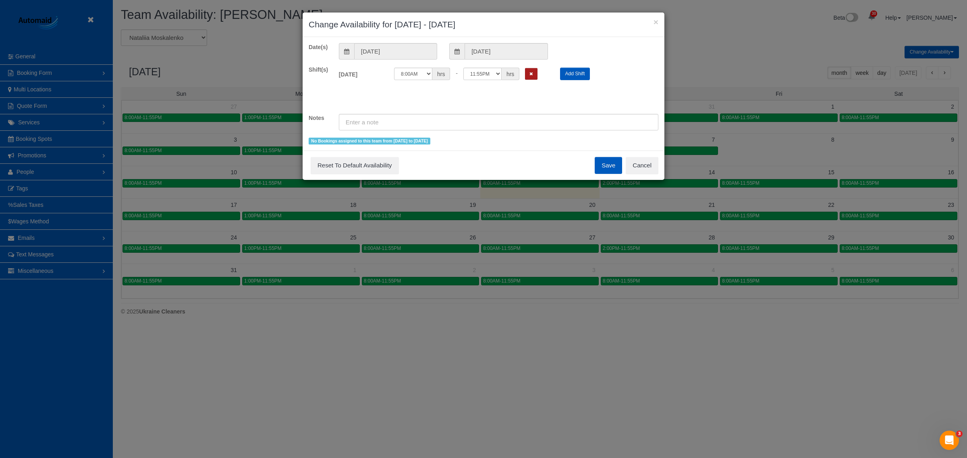
click at [536, 75] on button "Remove Shift" at bounding box center [531, 74] width 12 height 12
click at [618, 162] on button "Save" at bounding box center [608, 165] width 27 height 17
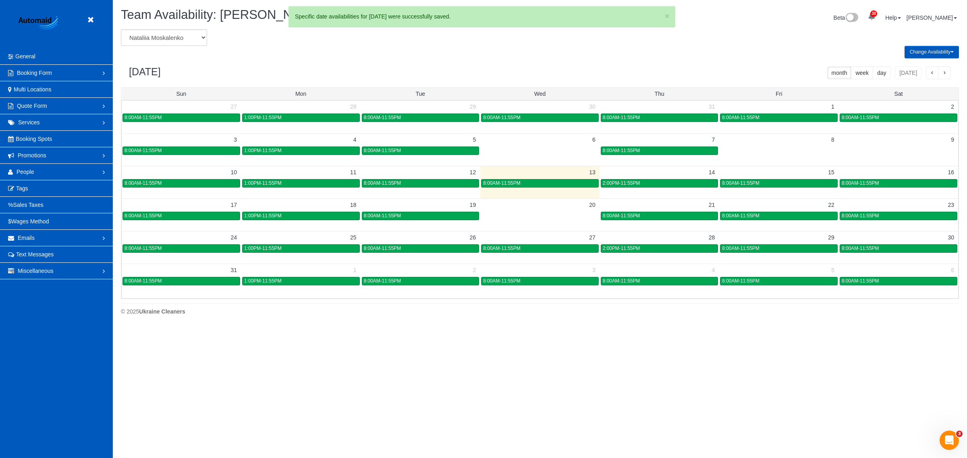
click at [625, 209] on td "21" at bounding box center [659, 205] width 120 height 12
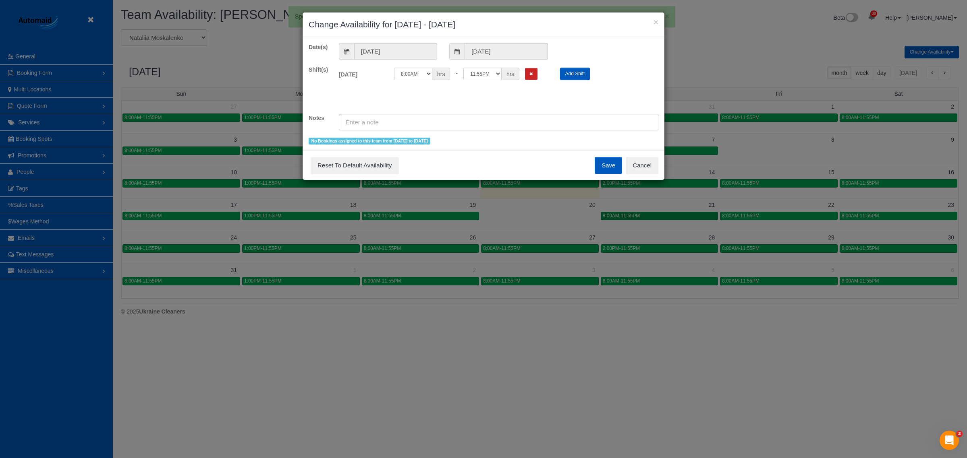
click at [626, 215] on div "× Change Availability for [DATE] - [DATE] Date(s) [DATE] [DATE] Shift(s) [DATE]…" at bounding box center [483, 229] width 967 height 458
click at [639, 167] on button "Cancel" at bounding box center [642, 165] width 33 height 17
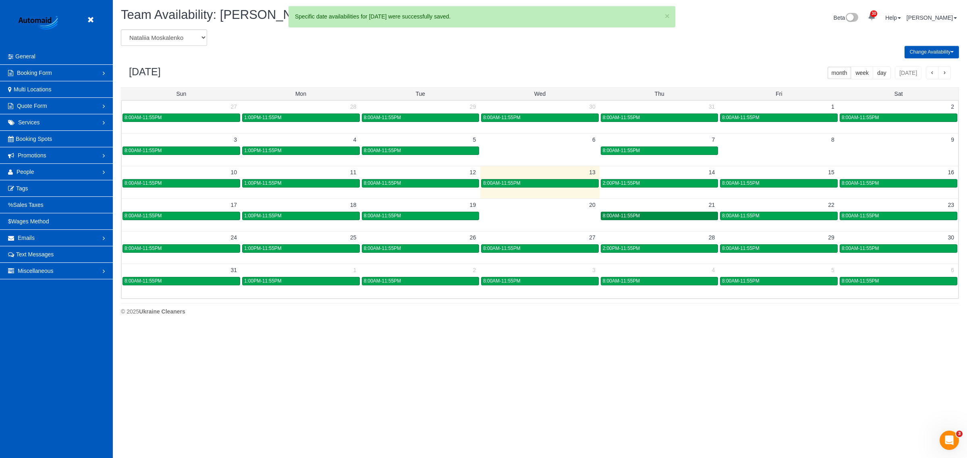
click at [641, 220] on link "8:00AM-11:55PM" at bounding box center [660, 216] width 118 height 8
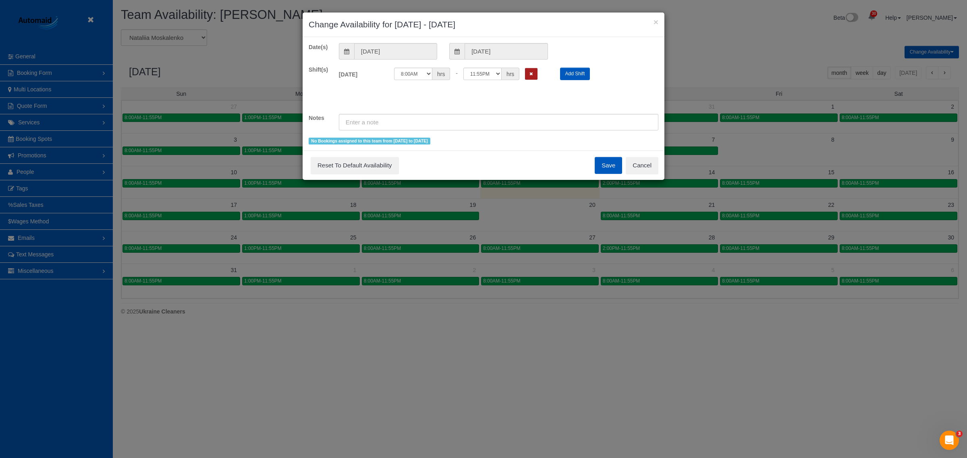
click at [532, 72] on icon "Remove Shift" at bounding box center [531, 74] width 4 height 4
click at [605, 170] on button "Save" at bounding box center [608, 165] width 27 height 17
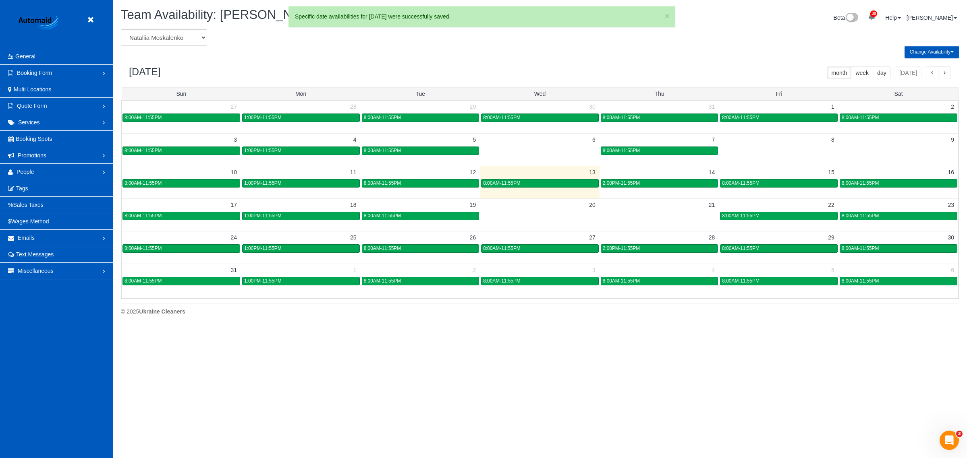
click at [737, 209] on td "22" at bounding box center [779, 205] width 120 height 12
click at [745, 220] on link "8:00AM-11:55PM" at bounding box center [779, 216] width 118 height 8
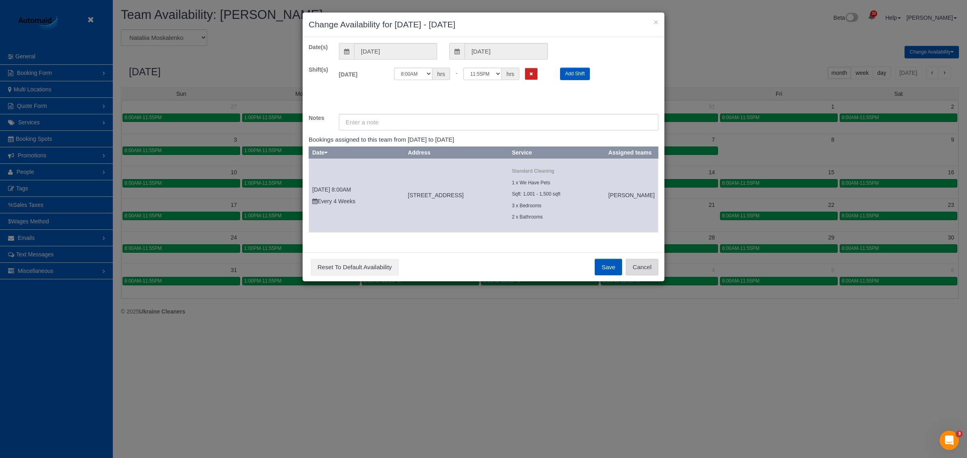
click at [646, 276] on button "Cancel" at bounding box center [642, 267] width 33 height 17
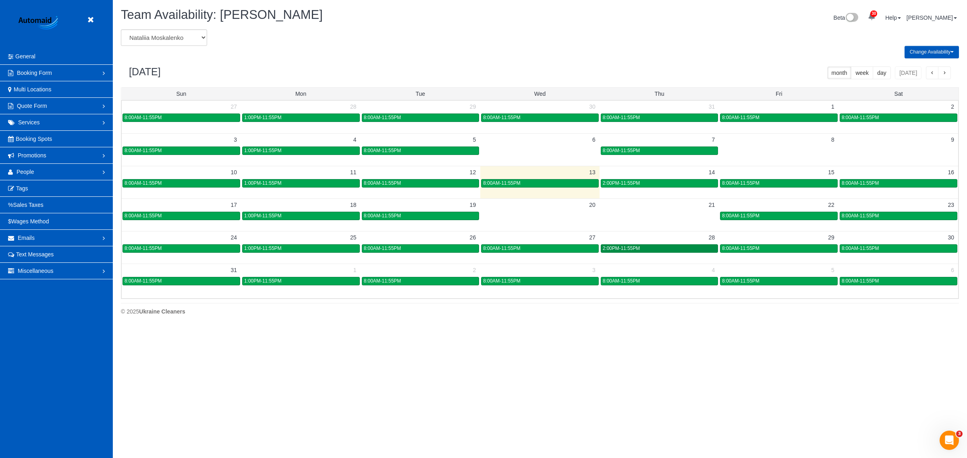
click at [653, 252] on div "2:00PM-11:55PM" at bounding box center [660, 249] width 114 height 6
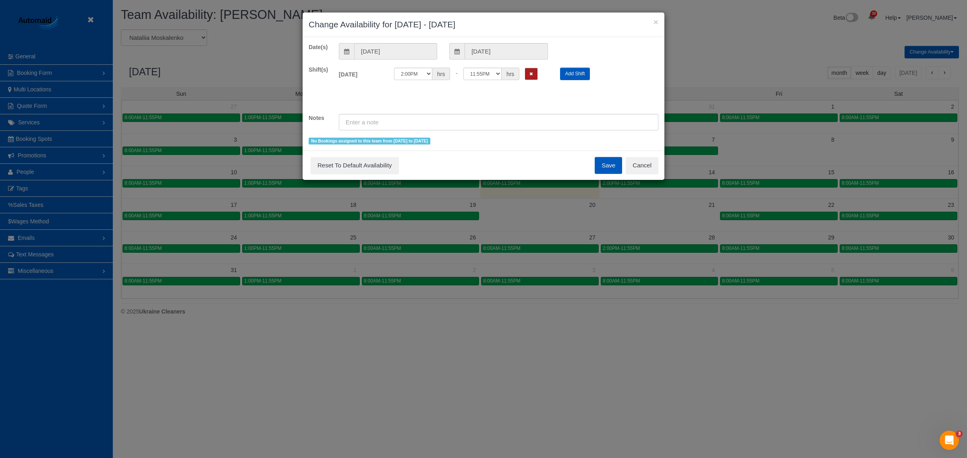
click at [530, 77] on button "Remove Shift" at bounding box center [531, 74] width 12 height 12
click at [607, 170] on button "Save" at bounding box center [608, 165] width 27 height 17
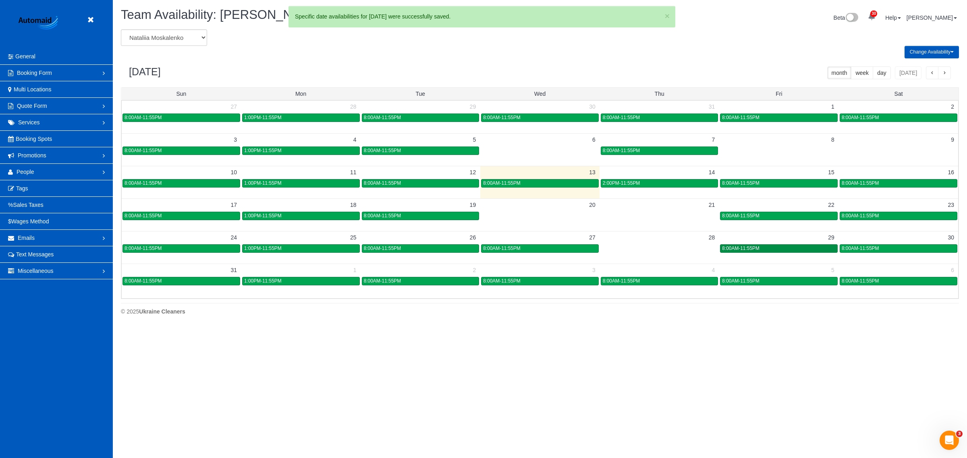
click at [744, 252] on link "8:00AM-11:55PM" at bounding box center [779, 248] width 118 height 8
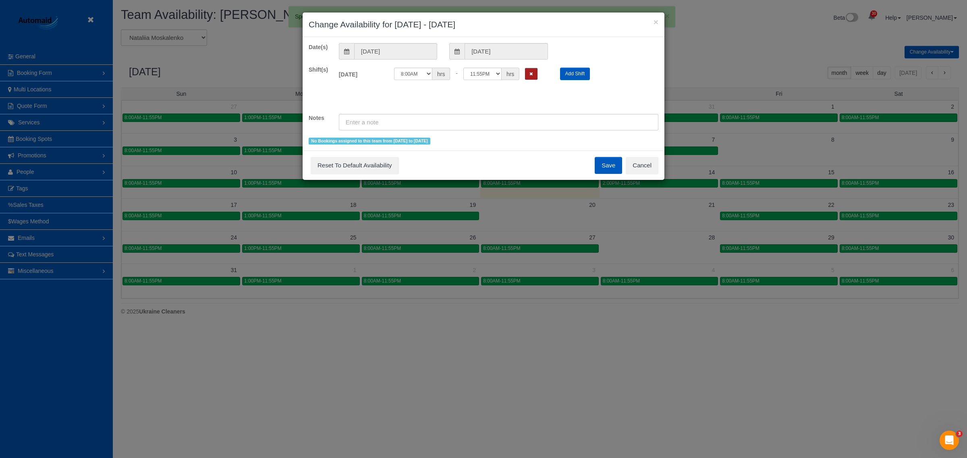
click at [536, 77] on button "Remove Shift" at bounding box center [531, 74] width 12 height 12
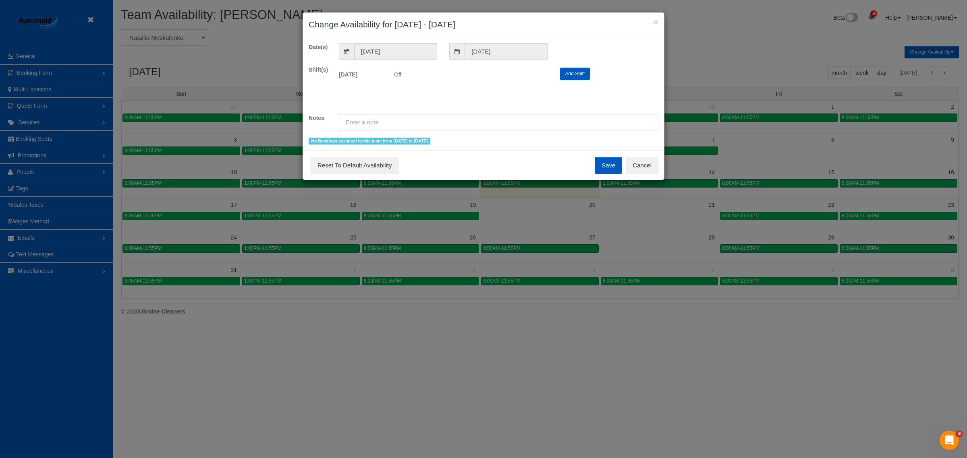
click at [609, 166] on button "Save" at bounding box center [608, 165] width 27 height 17
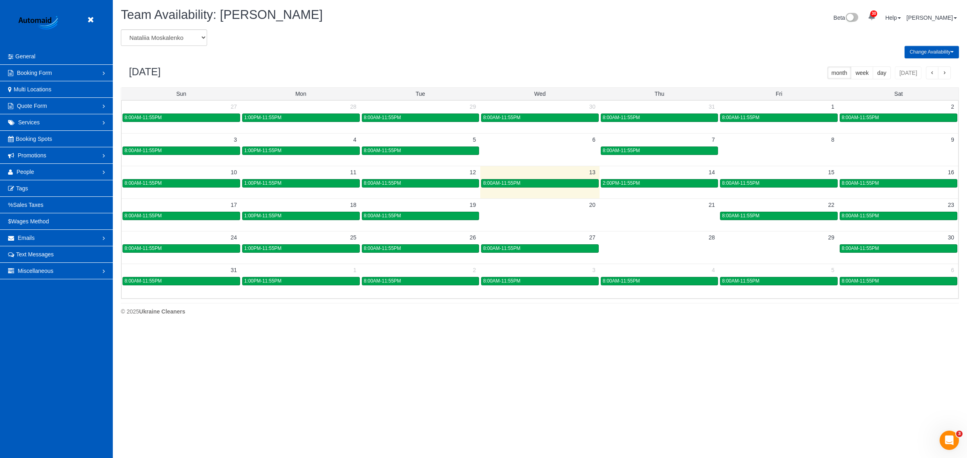
click at [695, 211] on td at bounding box center [659, 215] width 120 height 9
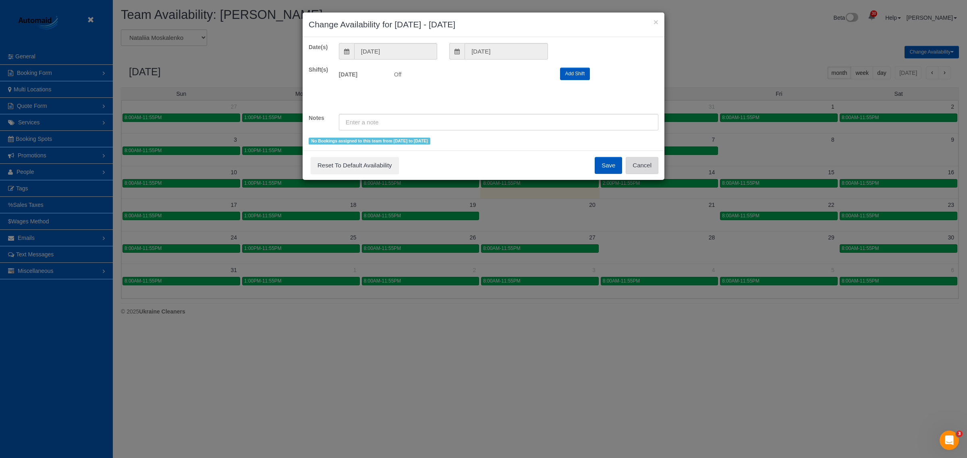
click at [656, 165] on button "Cancel" at bounding box center [642, 165] width 33 height 17
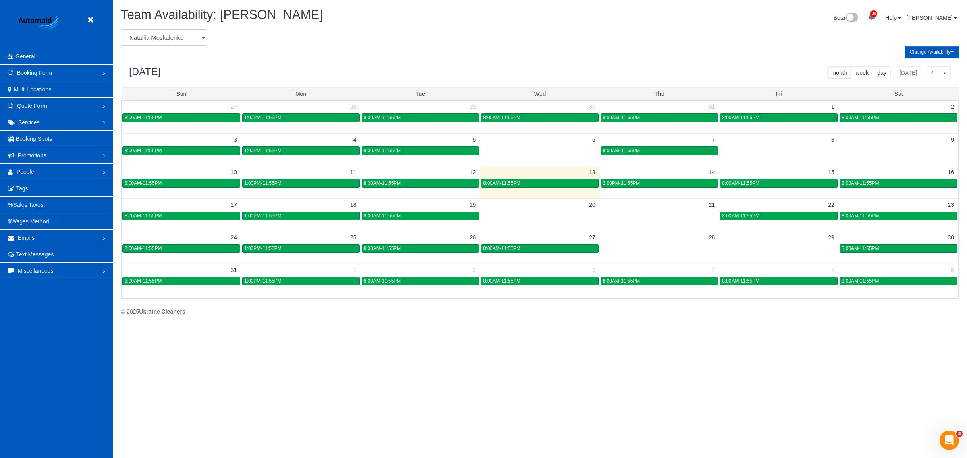
click at [744, 221] on div "17 18 19 20 21 22 23 8:00AM-11:55PM 1:00PM-11:55PM 8:00AM-11:55PM 8:00AM-11:55P…" at bounding box center [540, 210] width 836 height 23
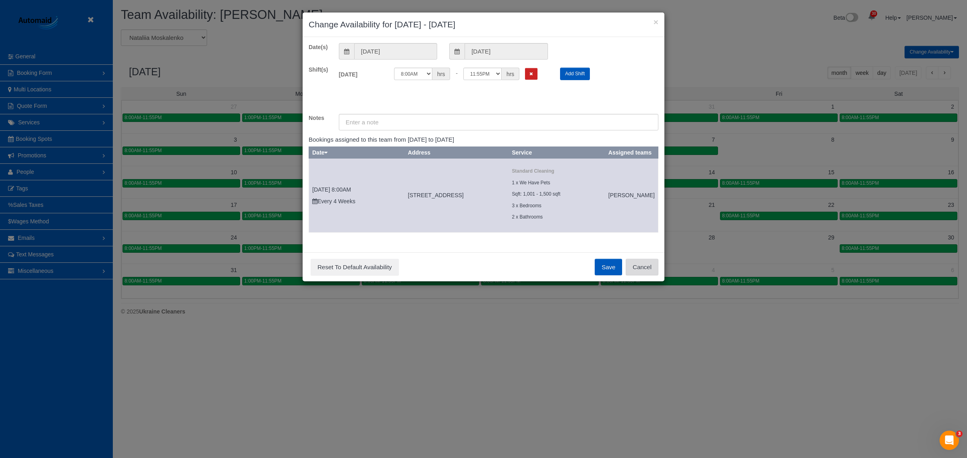
click at [649, 276] on button "Cancel" at bounding box center [642, 267] width 33 height 17
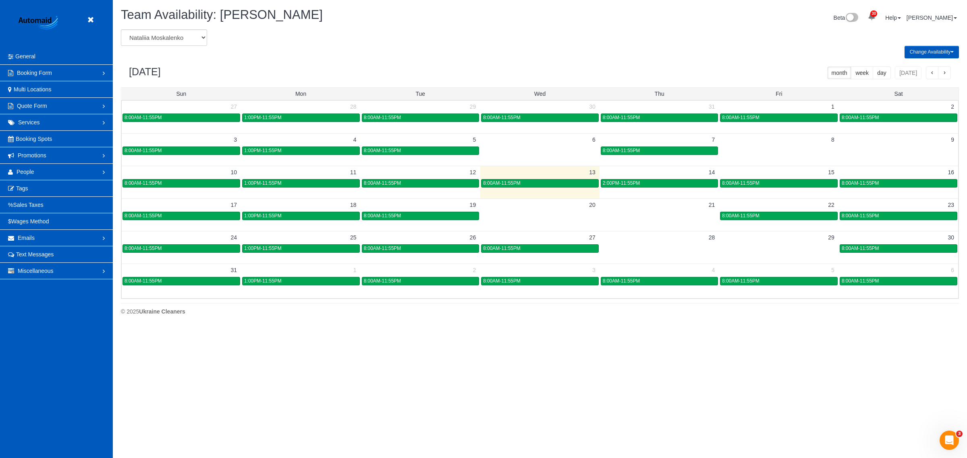
drag, startPoint x: 78, startPoint y: 17, endPoint x: 83, endPoint y: 19, distance: 5.8
click at [78, 18] on header "Beta" at bounding box center [56, 24] width 113 height 48
click at [90, 19] on icon at bounding box center [90, 20] width 10 height 10
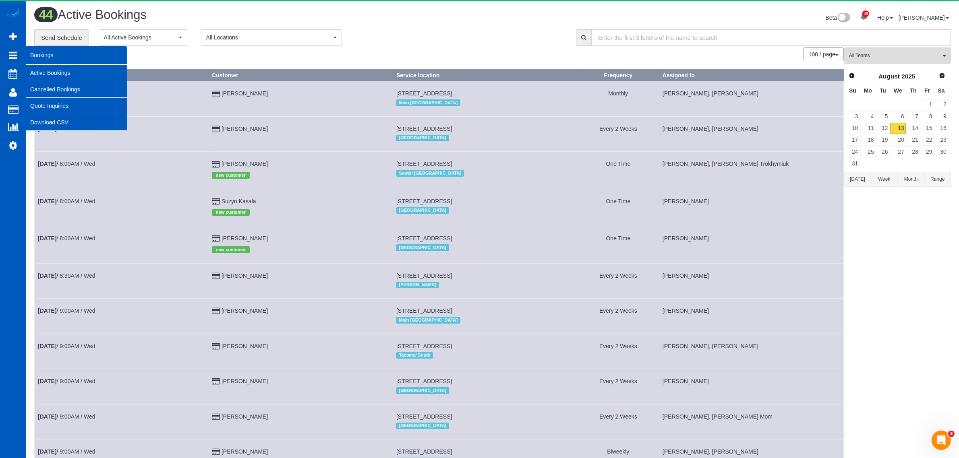
scroll to position [1734, 959]
click at [43, 65] on link "Active Bookings" at bounding box center [76, 73] width 101 height 16
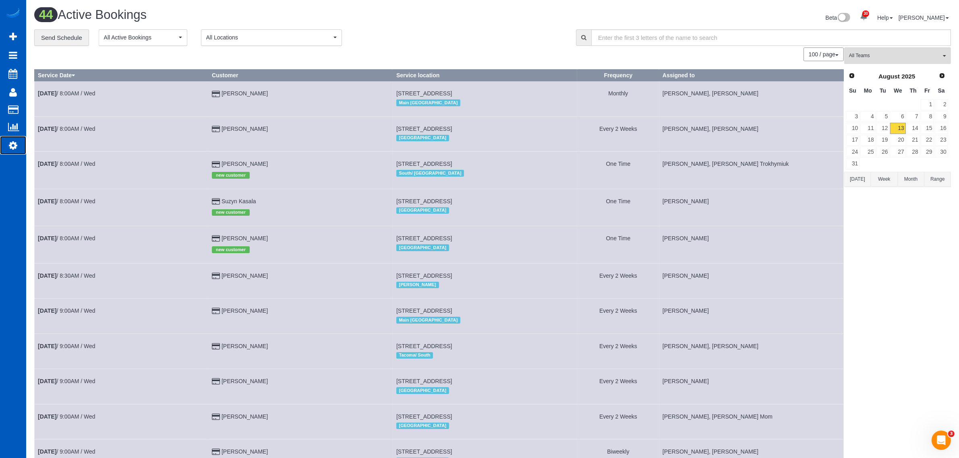
click at [22, 144] on link "Settings" at bounding box center [13, 145] width 26 height 19
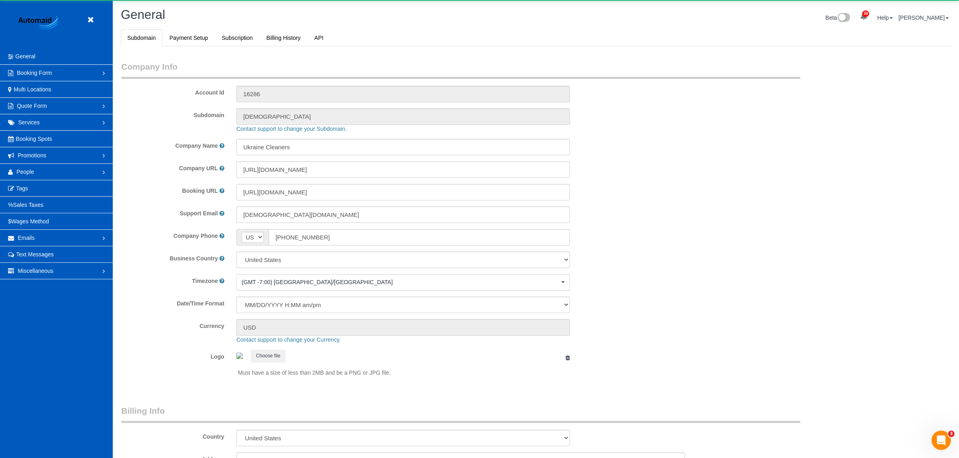
select select "1"
click at [39, 174] on link "People" at bounding box center [56, 172] width 113 height 16
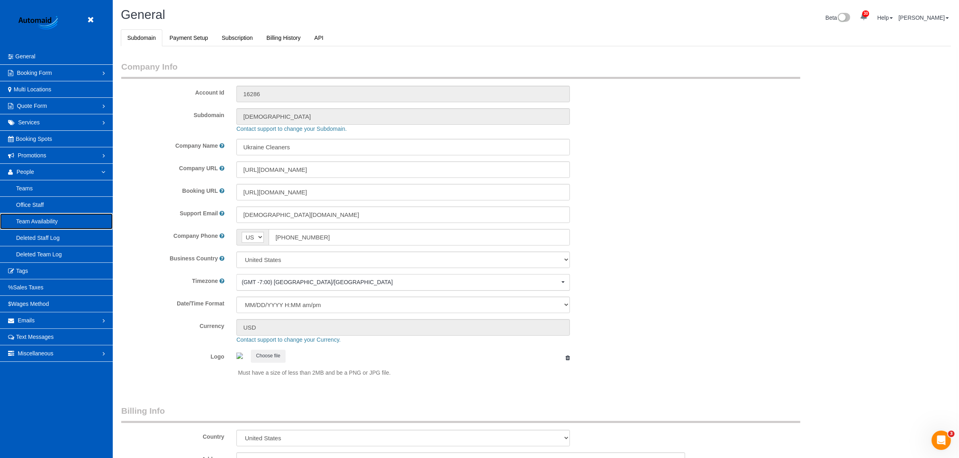
click at [47, 219] on link "Team Availability" at bounding box center [56, 221] width 113 height 16
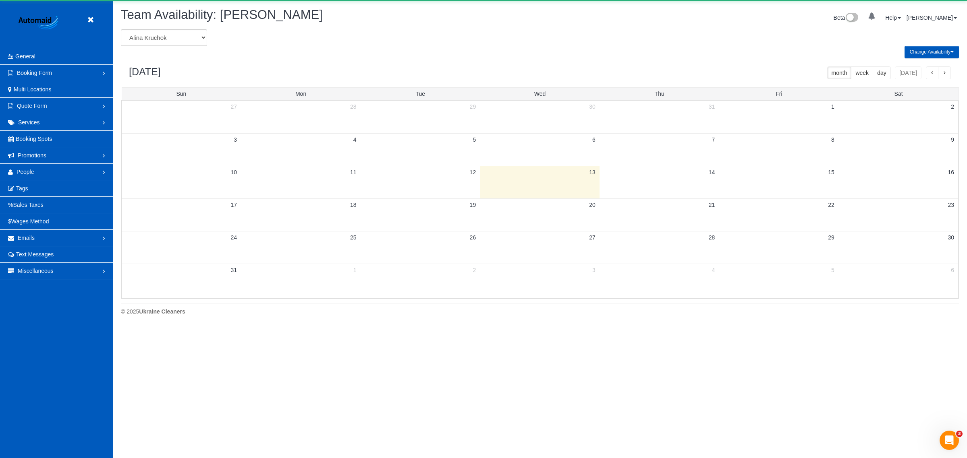
scroll to position [327, 967]
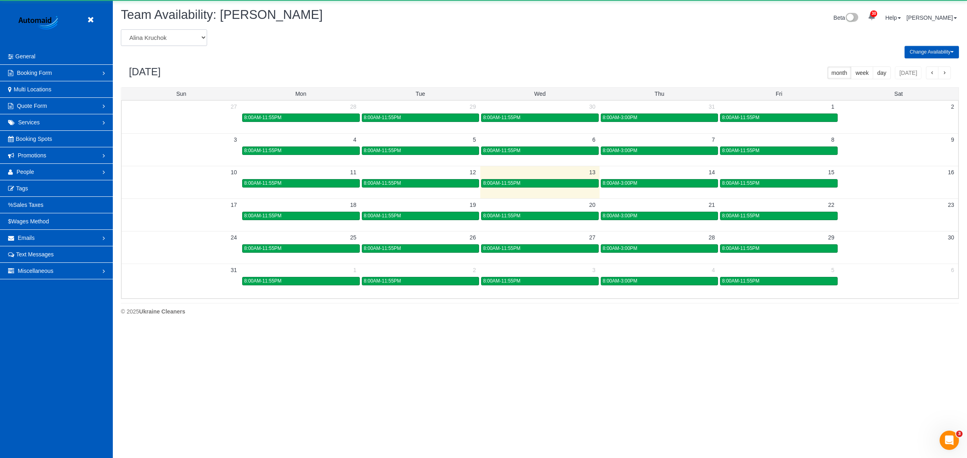
click at [169, 43] on select "[PERSON_NAME] [PERSON_NAME] [PERSON_NAME] [PERSON_NAME] [PERSON_NAME] [PERSON_N…" at bounding box center [164, 37] width 86 height 17
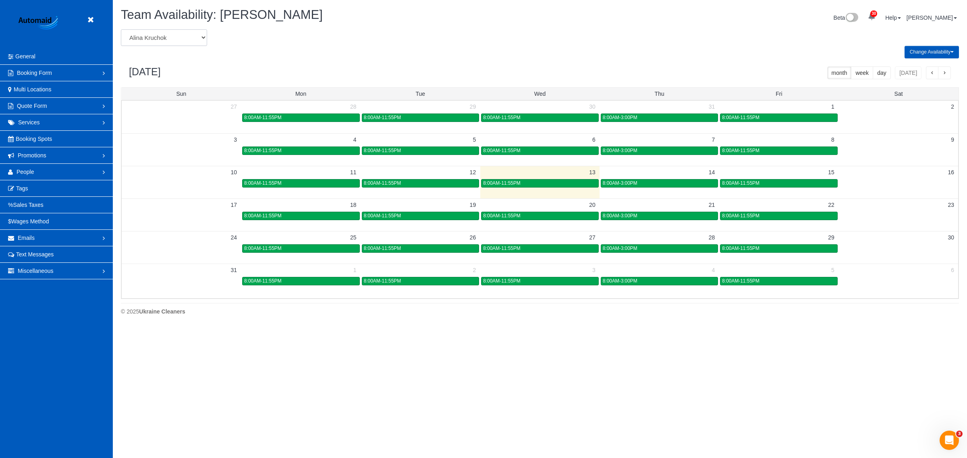
select select "number:19651"
click at [121, 29] on select "[PERSON_NAME] [PERSON_NAME] [PERSON_NAME] [PERSON_NAME] [PERSON_NAME] [PERSON_N…" at bounding box center [164, 37] width 86 height 17
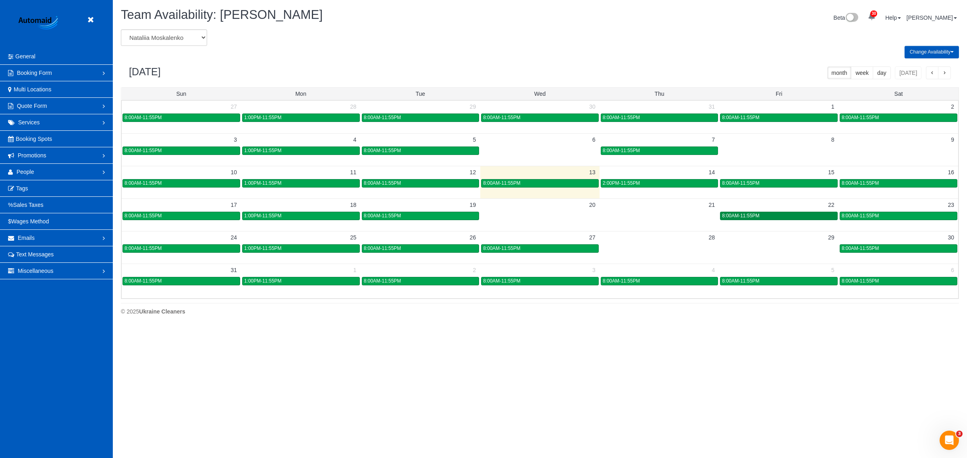
drag, startPoint x: 748, startPoint y: 218, endPoint x: 744, endPoint y: 219, distance: 4.1
click at [746, 218] on span "8:00AM-11:55PM" at bounding box center [740, 216] width 37 height 6
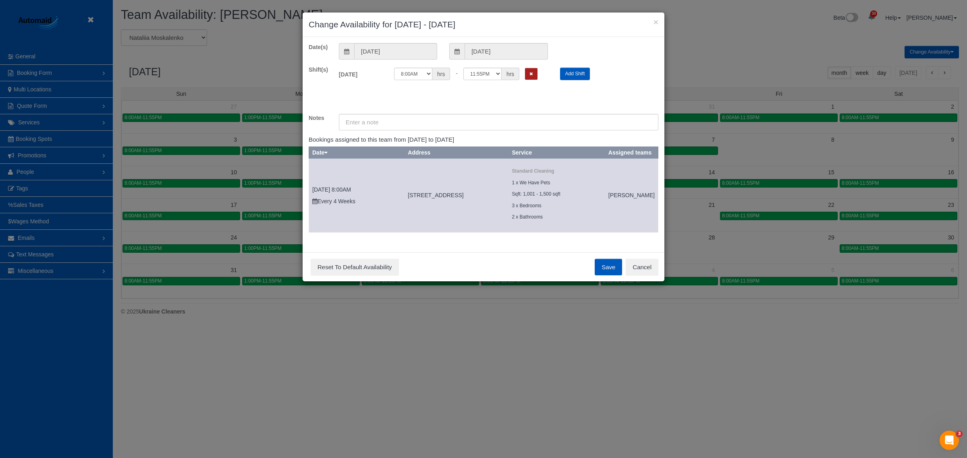
click at [537, 73] on button "Remove Shift" at bounding box center [531, 74] width 12 height 12
click at [651, 274] on button "Cancel" at bounding box center [642, 267] width 33 height 17
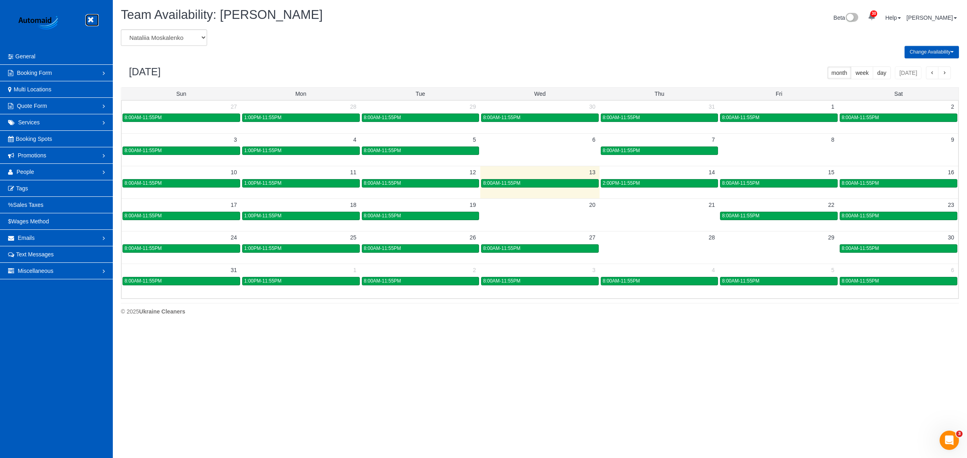
click at [90, 22] on icon at bounding box center [90, 20] width 10 height 10
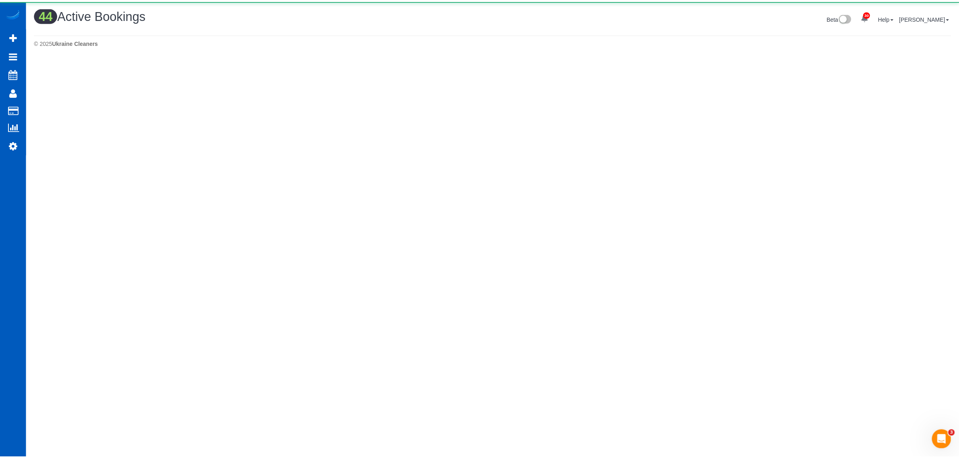
scroll to position [1734, 959]
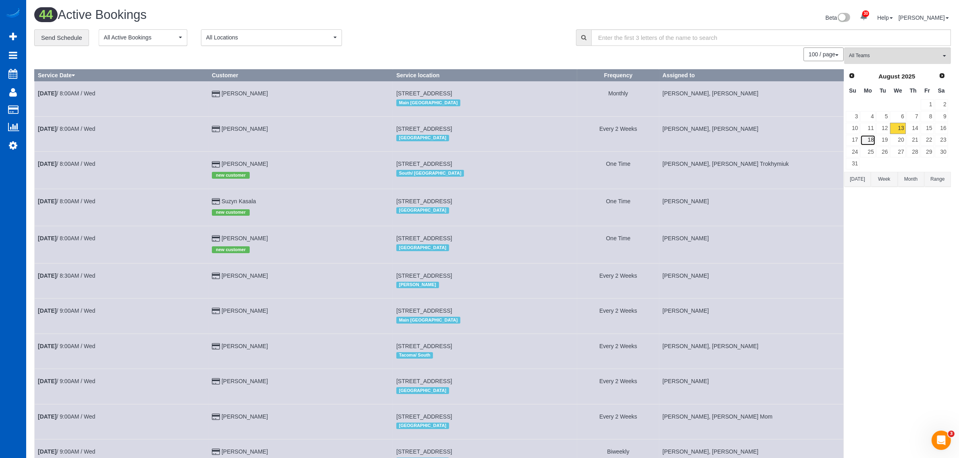
click at [872, 143] on link "18" at bounding box center [867, 140] width 15 height 11
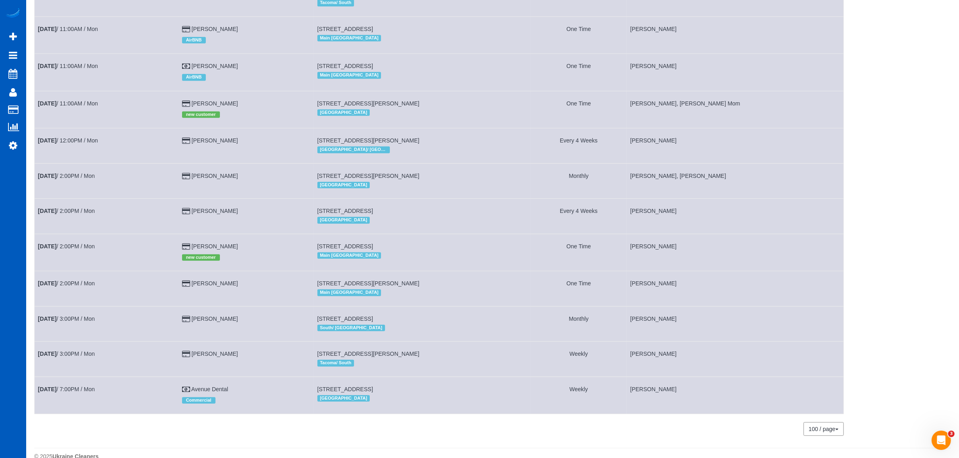
scroll to position [470, 0]
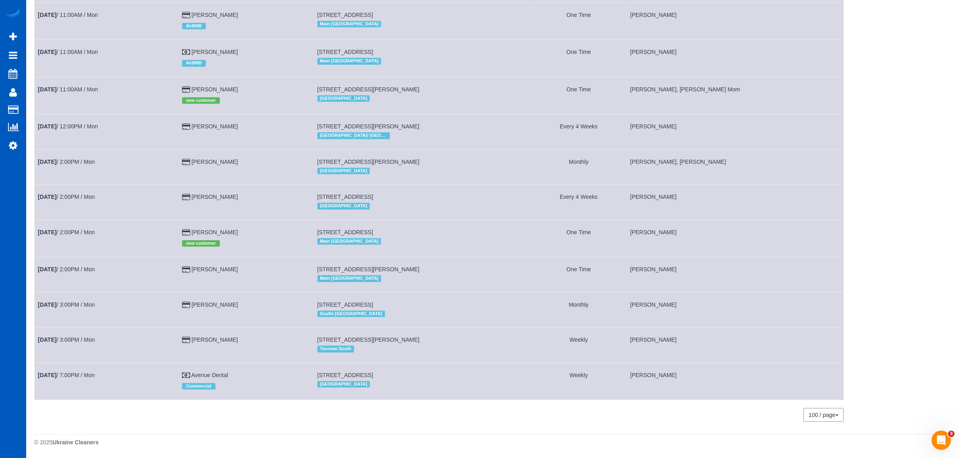
click at [75, 236] on td "[DATE] 2:00PM / Mon" at bounding box center [107, 238] width 144 height 37
click at [75, 229] on link "[DATE] 2:00PM / Mon" at bounding box center [66, 232] width 57 height 6
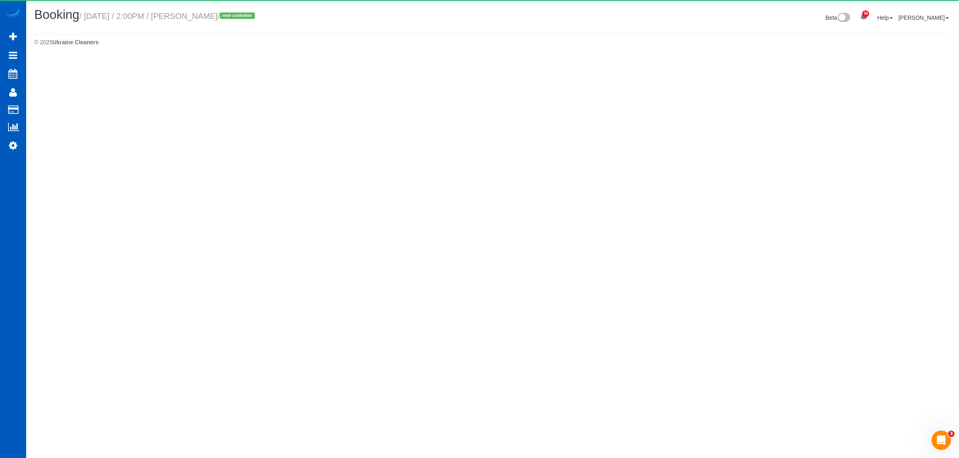
select select "WA"
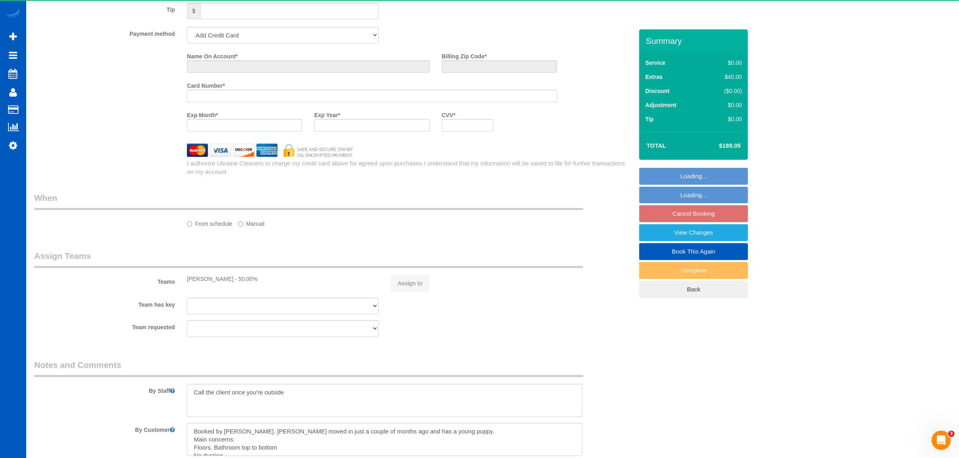
scroll to position [1396, 959]
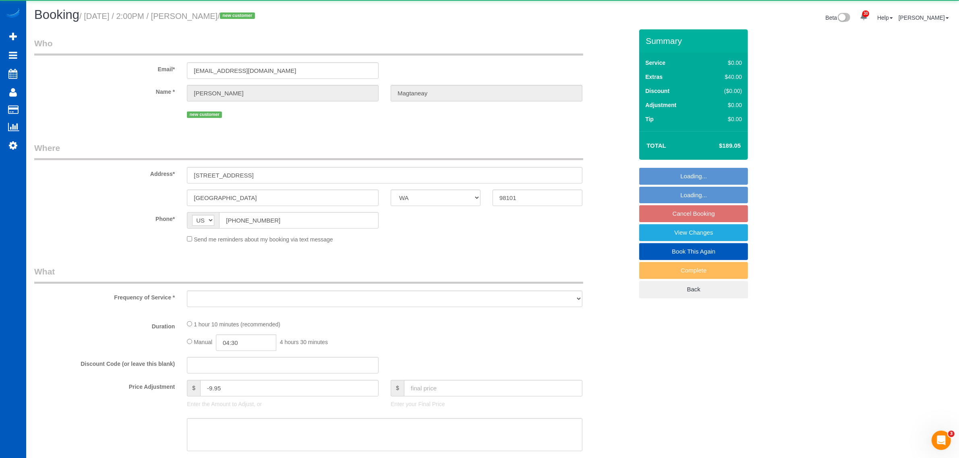
select select "object:25015"
select select "string:fspay-e1cec403-d13b-4988-bab6-658c010d31ed"
select select "199"
select select "number:8"
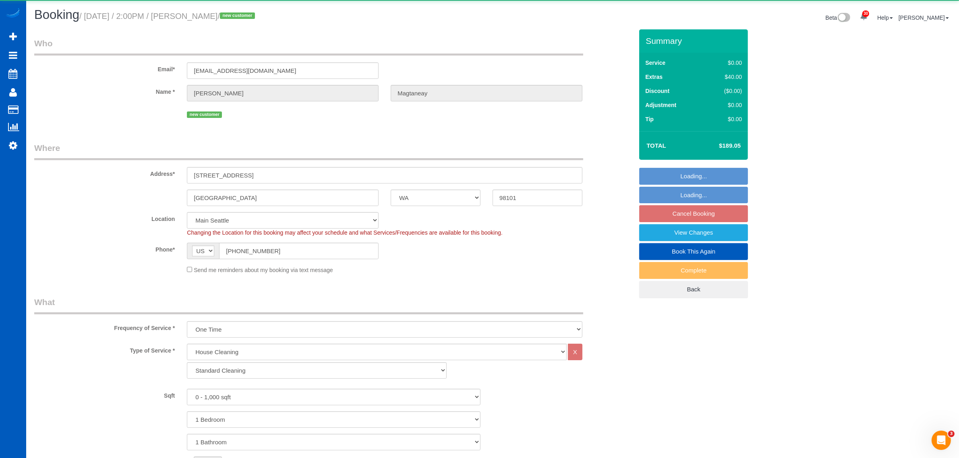
select select "spot21"
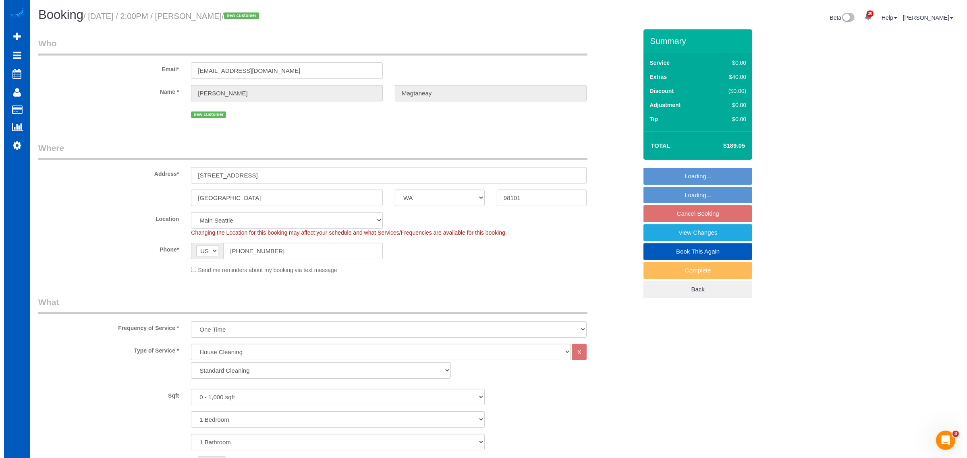
scroll to position [0, 0]
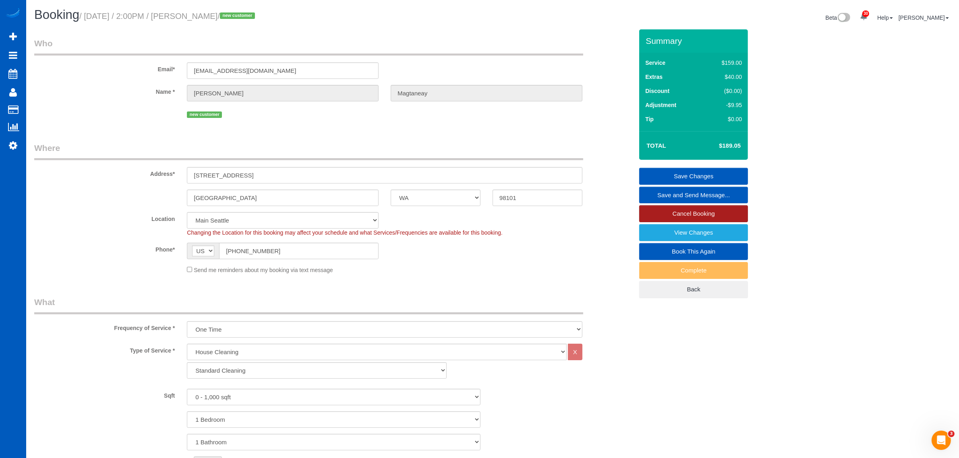
click at [699, 213] on link "Cancel Booking" at bounding box center [693, 213] width 109 height 17
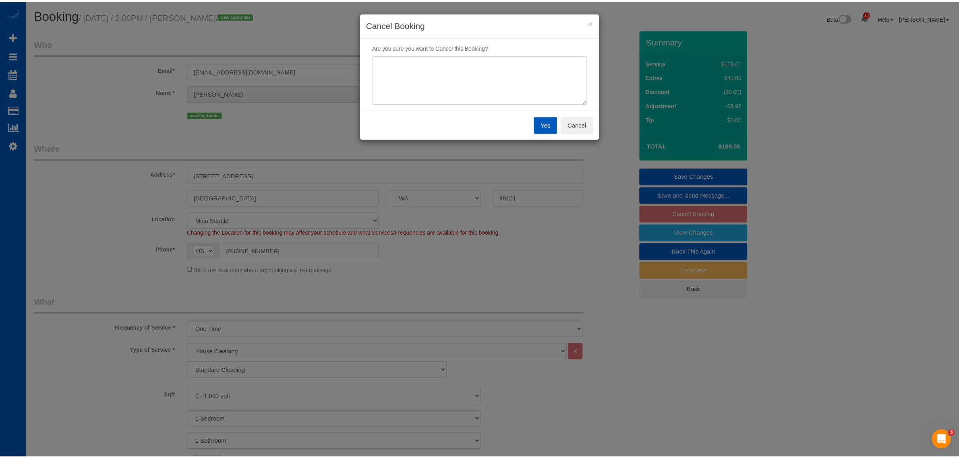
scroll to position [1396, 967]
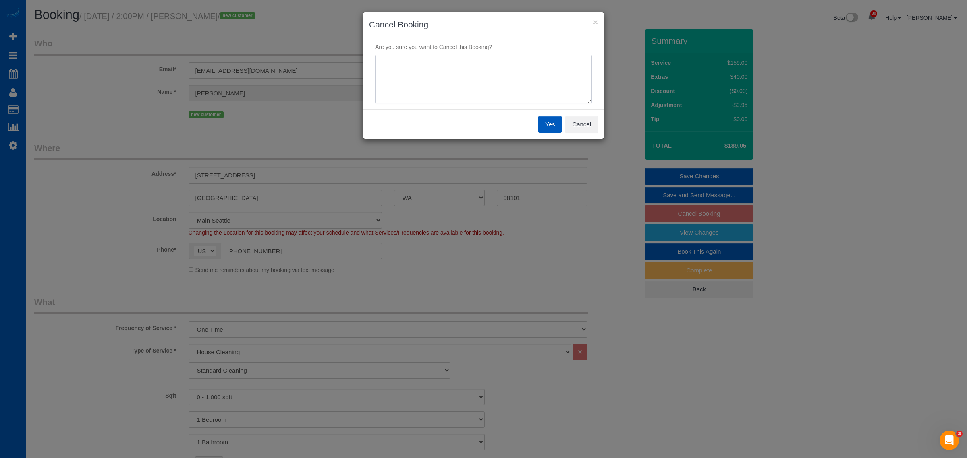
click at [478, 90] on textarea at bounding box center [483, 79] width 217 height 49
type textarea "schedule conflict"
click at [551, 126] on button "Yes" at bounding box center [549, 124] width 23 height 17
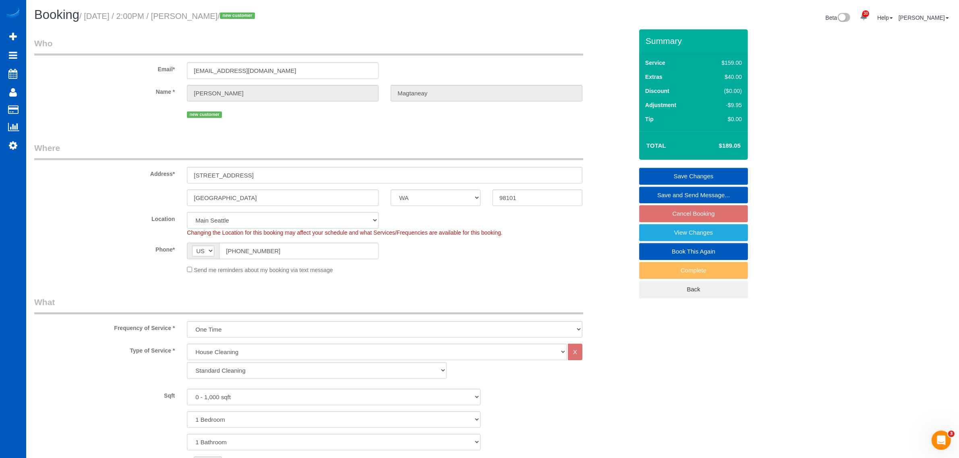
scroll to position [1396, 959]
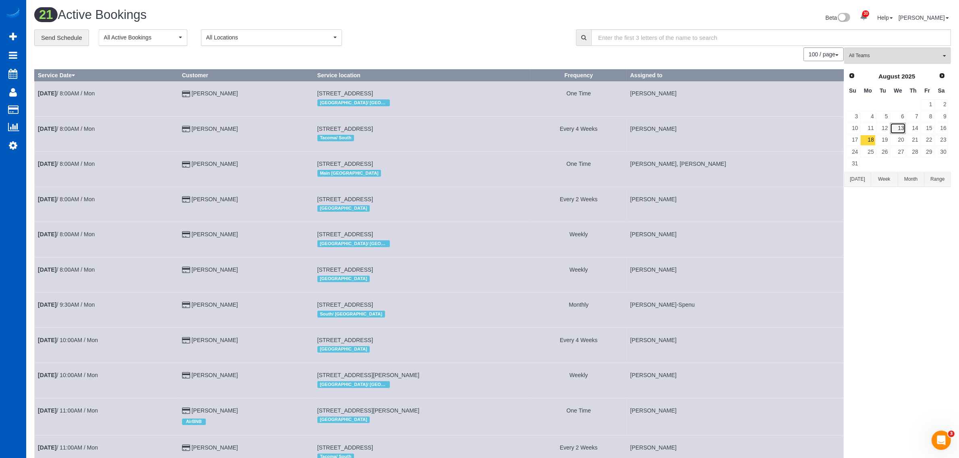
click at [897, 124] on link "13" at bounding box center [897, 128] width 15 height 11
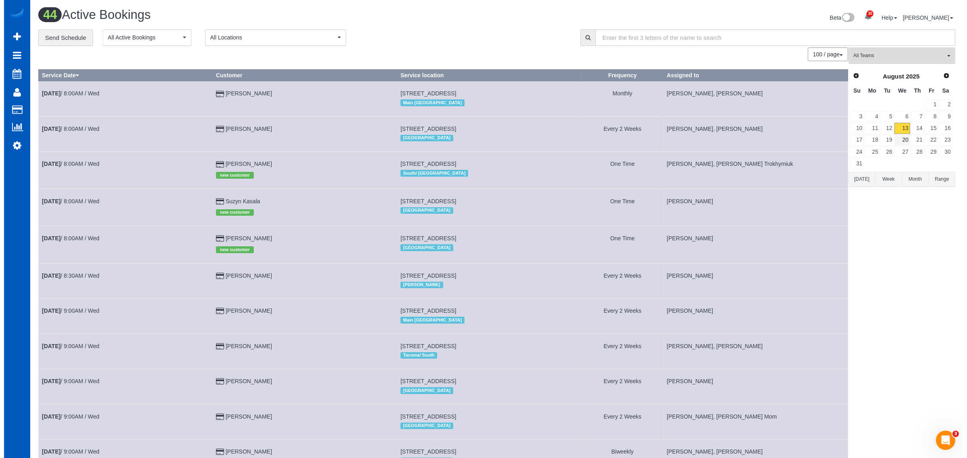
scroll to position [1734, 959]
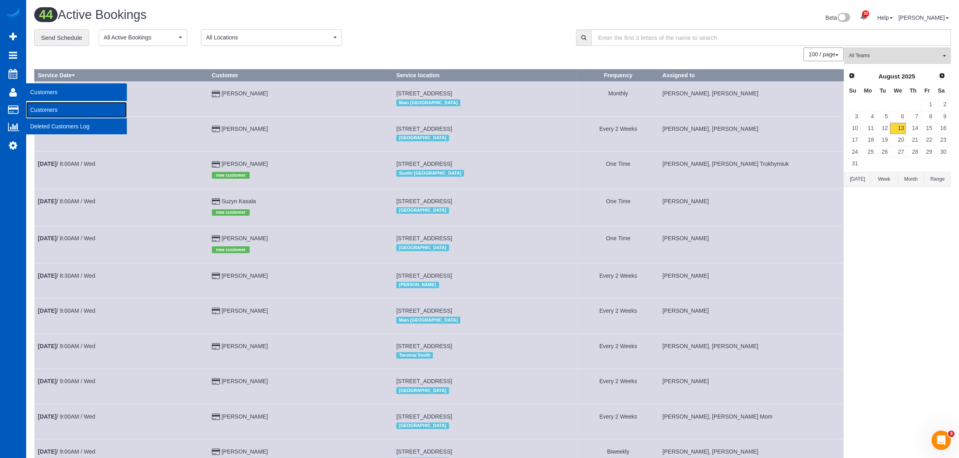
click at [56, 107] on link "Customers" at bounding box center [76, 110] width 101 height 16
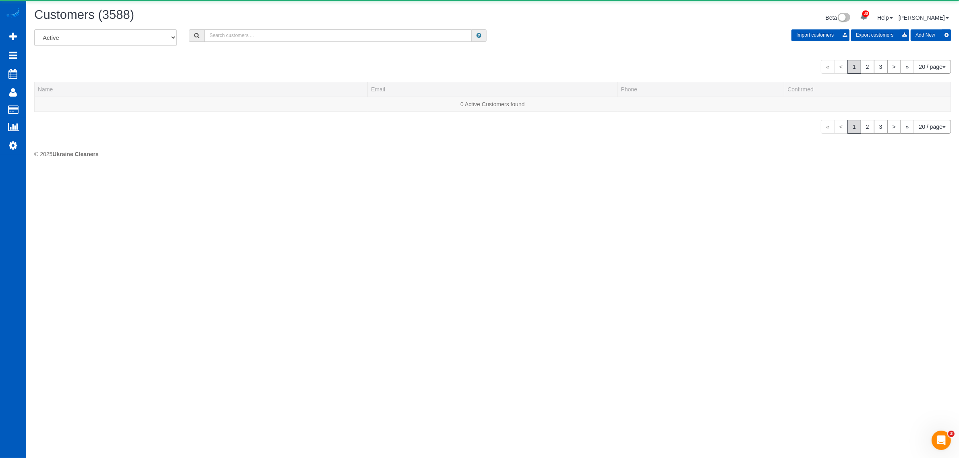
scroll to position [170, 967]
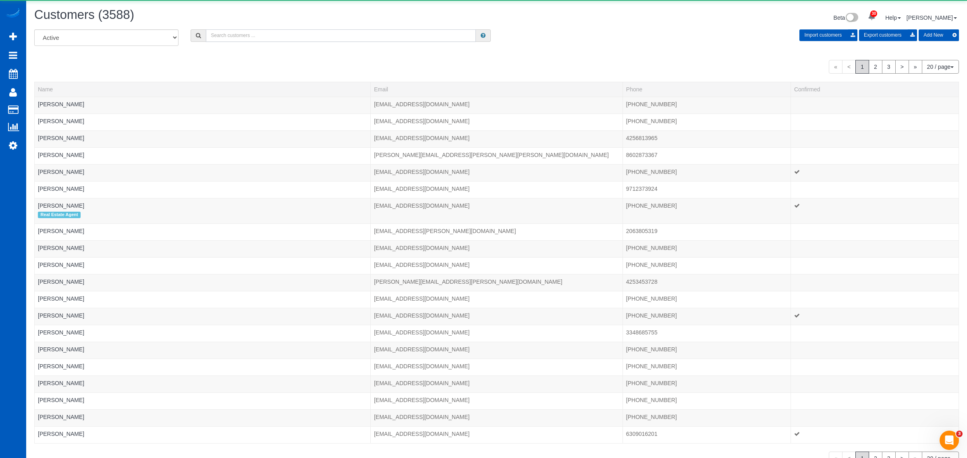
click at [233, 33] on input "text" at bounding box center [341, 35] width 270 height 12
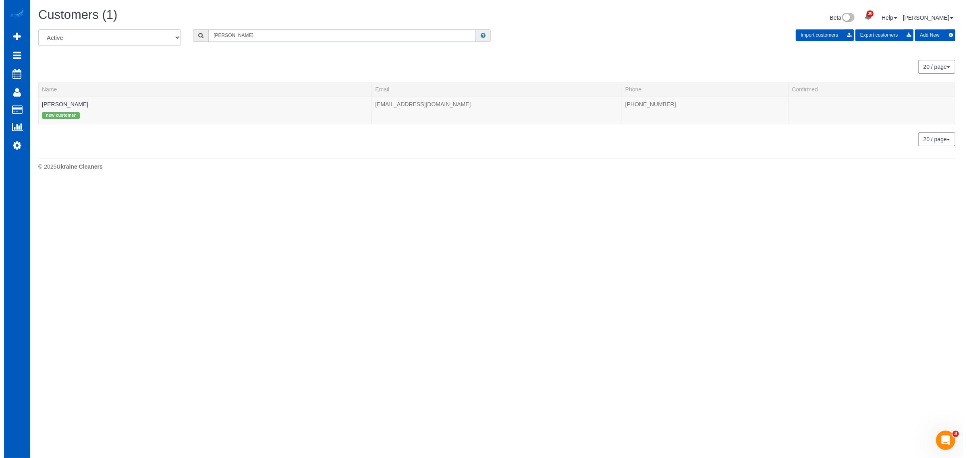
scroll to position [40097, 39313]
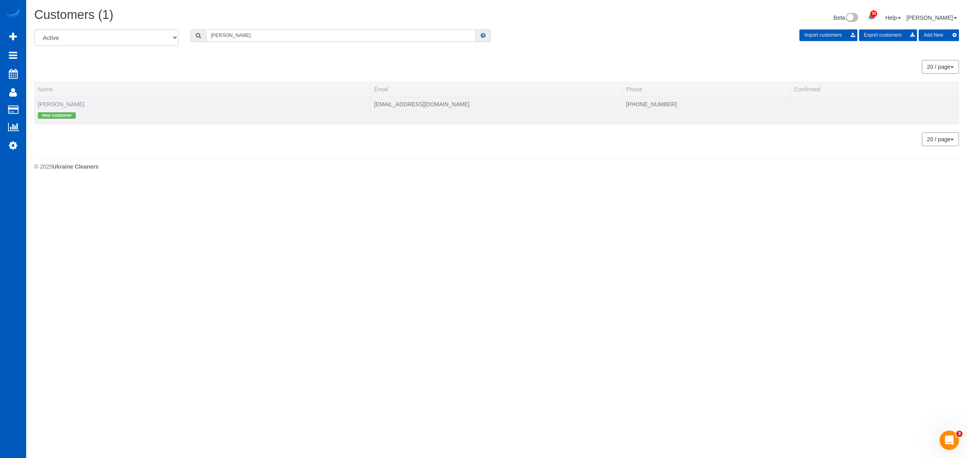
type input "[PERSON_NAME]"
click at [63, 106] on link "[PERSON_NAME]" at bounding box center [61, 104] width 46 height 6
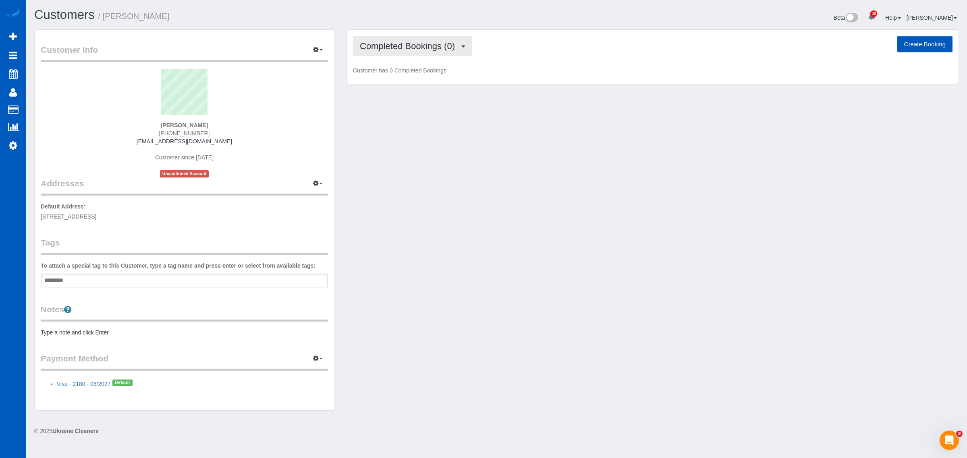
click at [399, 43] on span "Completed Bookings (0)" at bounding box center [409, 46] width 99 height 10
click at [417, 75] on link "Upcoming Bookings (1)" at bounding box center [395, 75] width 84 height 10
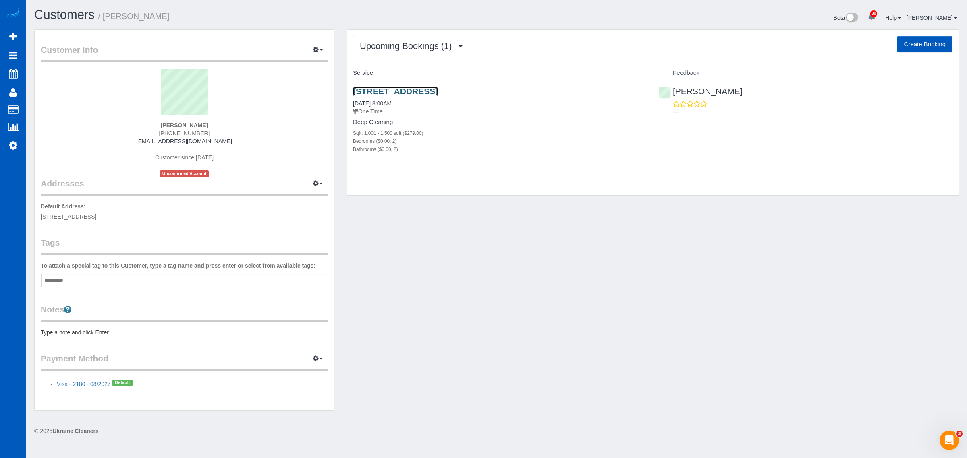
click at [408, 88] on link "[STREET_ADDRESS]" at bounding box center [395, 91] width 85 height 9
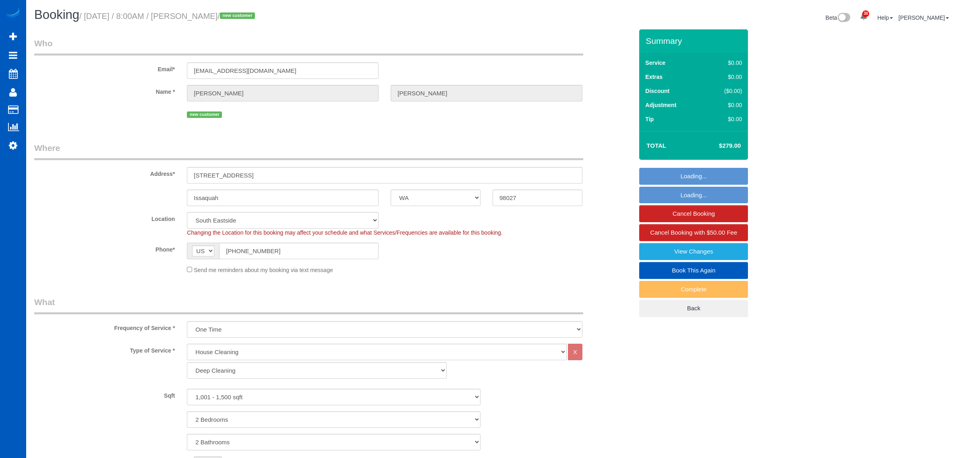
select select "WA"
select select "199"
select select "1001"
select select "2"
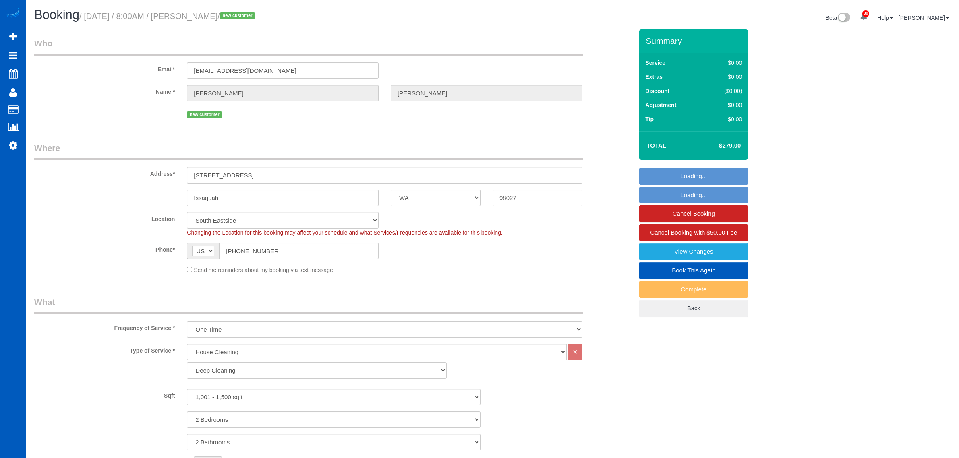
select select "spot1"
select select "number:8"
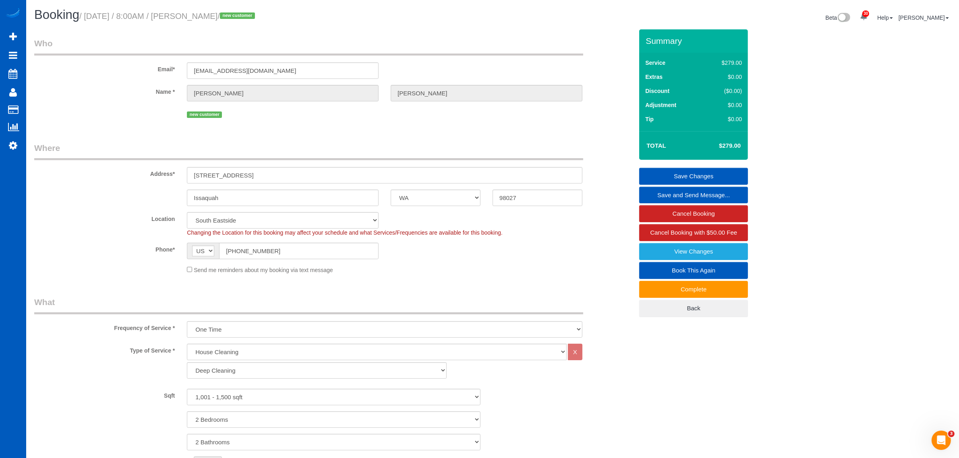
click at [312, 118] on div "new customer" at bounding box center [385, 114] width 396 height 12
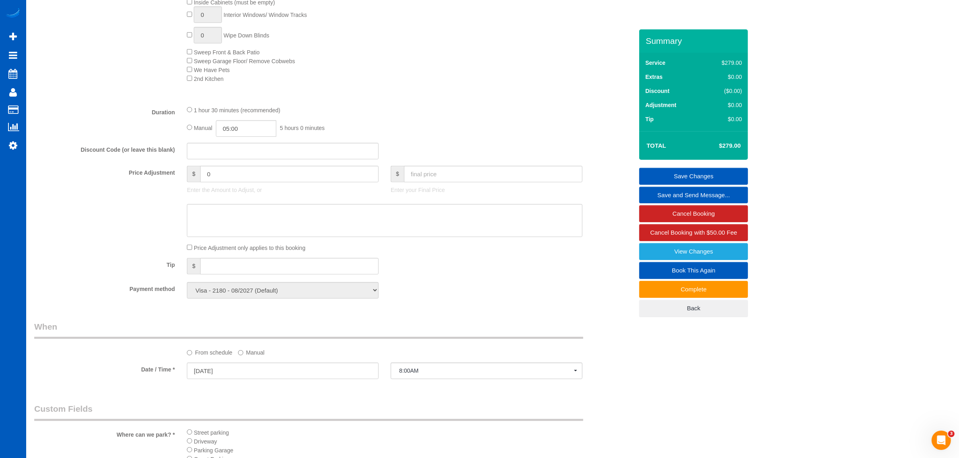
scroll to position [267, 0]
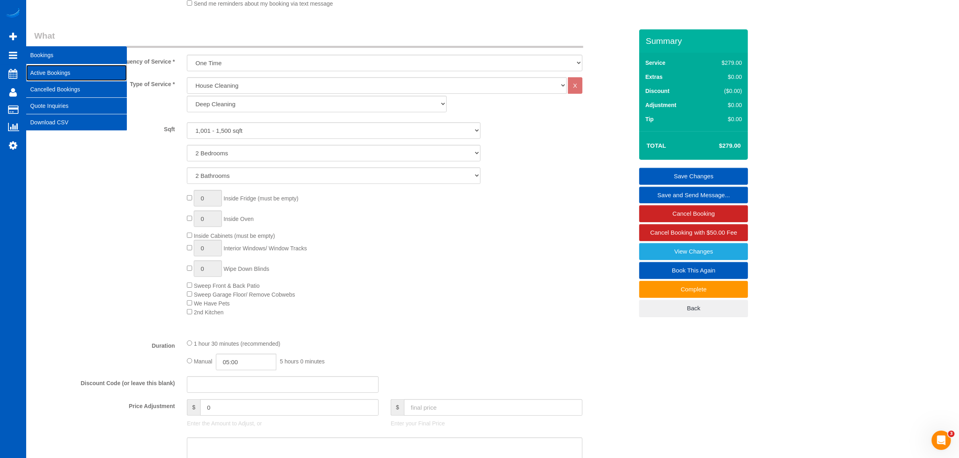
click at [44, 67] on link "Active Bookings" at bounding box center [76, 73] width 101 height 16
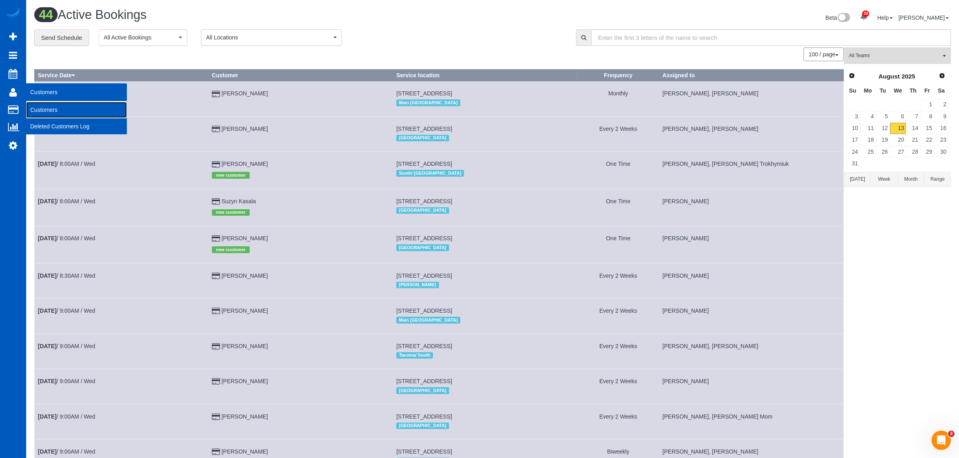
click at [47, 106] on link "Customers" at bounding box center [76, 110] width 101 height 16
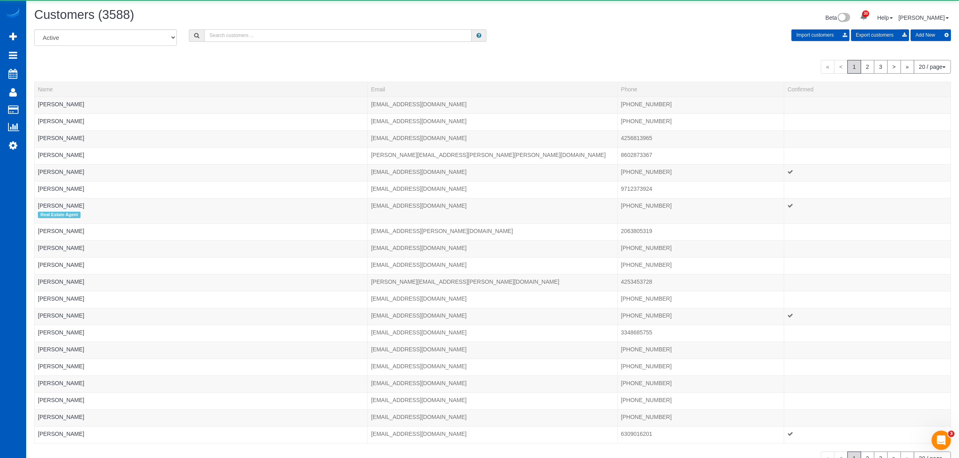
drag, startPoint x: 228, startPoint y: 31, endPoint x: 232, endPoint y: 37, distance: 6.9
click at [228, 31] on input "text" at bounding box center [337, 35] width 267 height 12
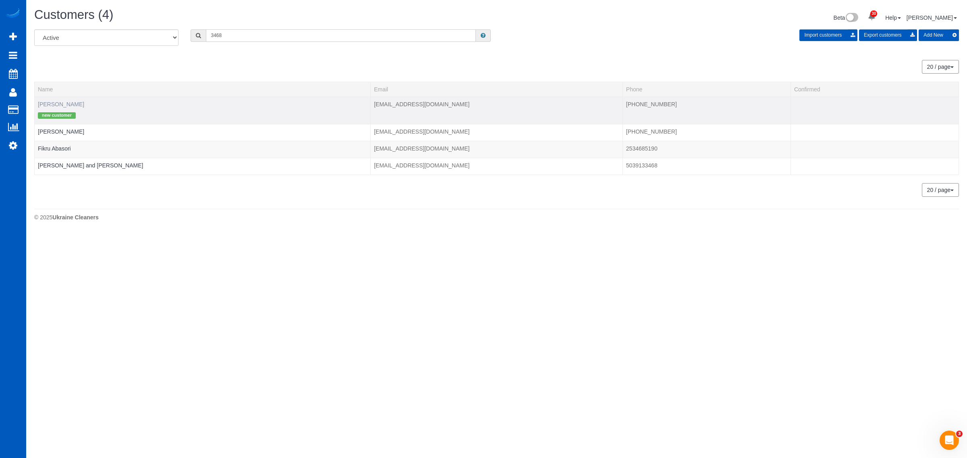
type input "3468"
click at [59, 104] on link "[PERSON_NAME]" at bounding box center [61, 104] width 46 height 6
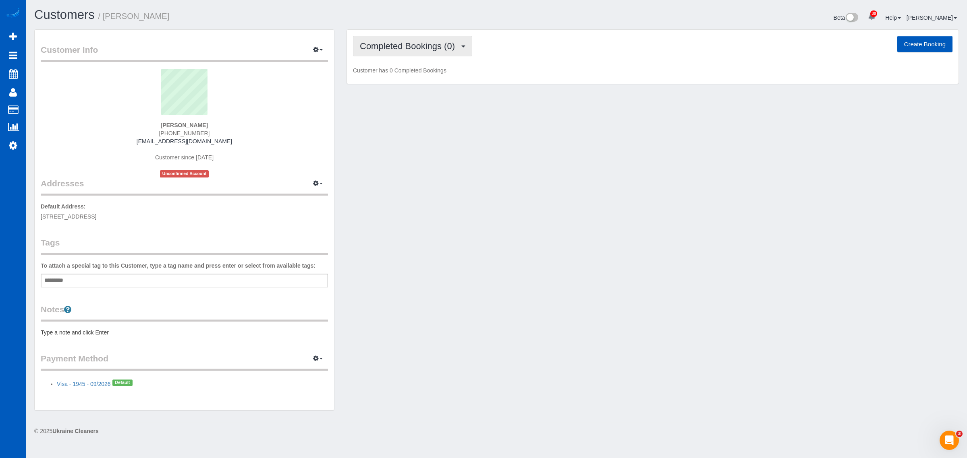
click at [425, 47] on span "Completed Bookings (0)" at bounding box center [409, 46] width 99 height 10
click at [422, 77] on link "Upcoming Bookings (1)" at bounding box center [395, 75] width 84 height 10
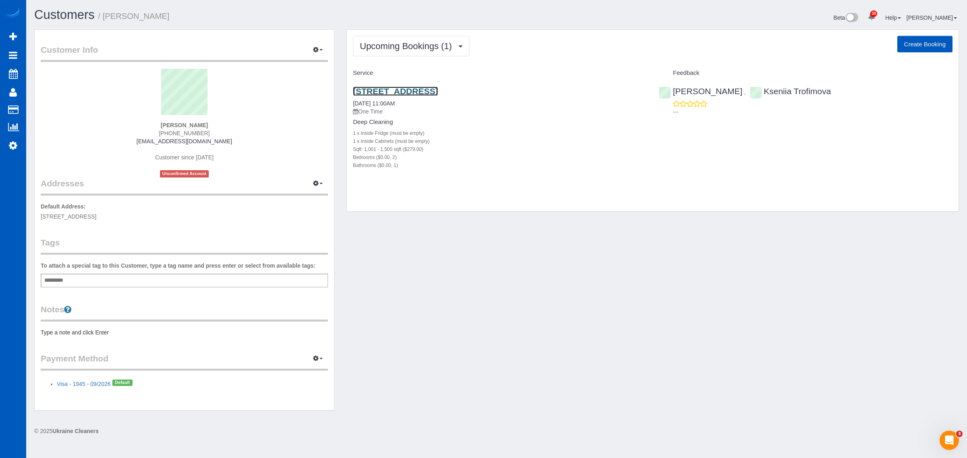
click at [391, 88] on link "[STREET_ADDRESS]" at bounding box center [395, 91] width 85 height 9
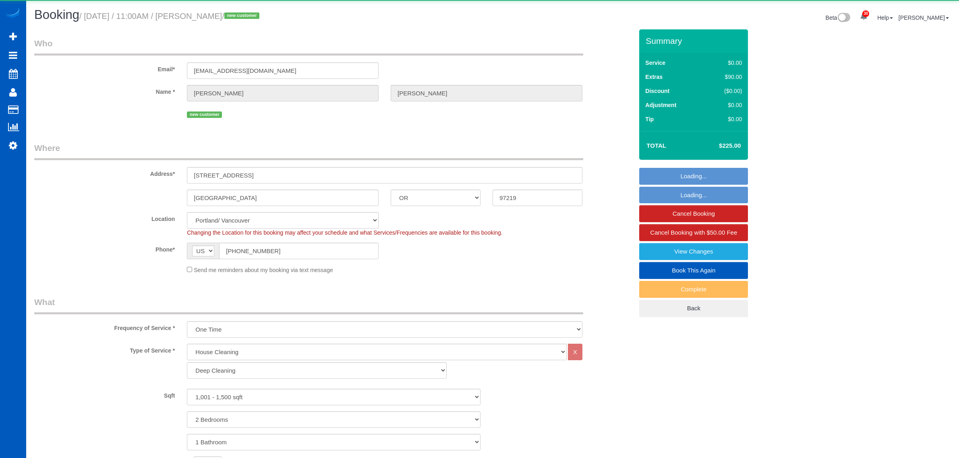
select select "OR"
select select "199"
select select "1001"
select select "2"
select select "spot1"
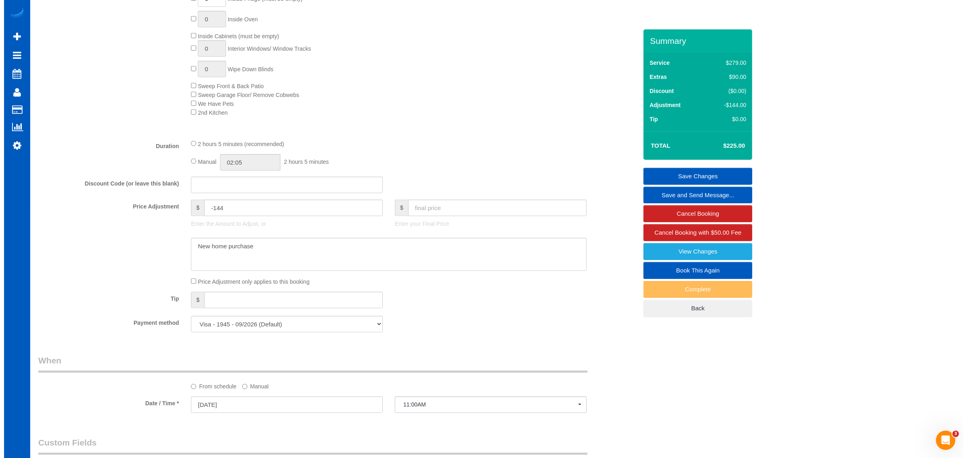
scroll to position [923, 0]
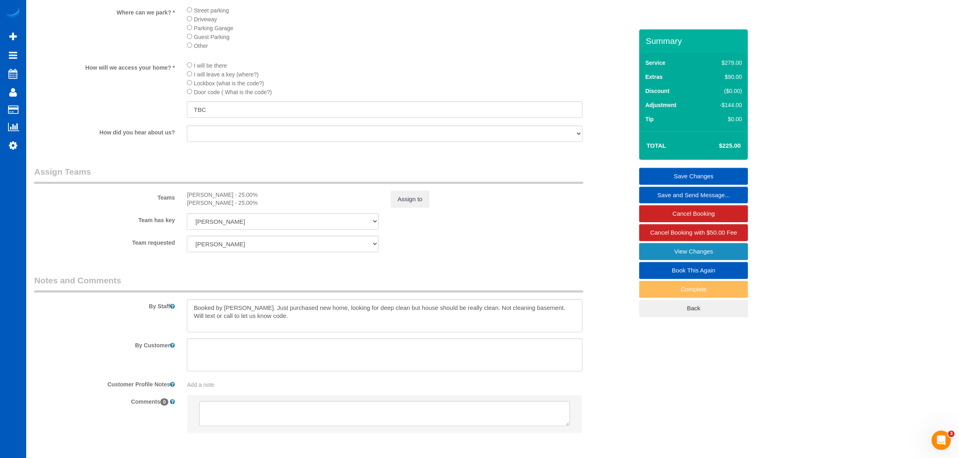
click at [673, 250] on link "View Changes" at bounding box center [693, 251] width 109 height 17
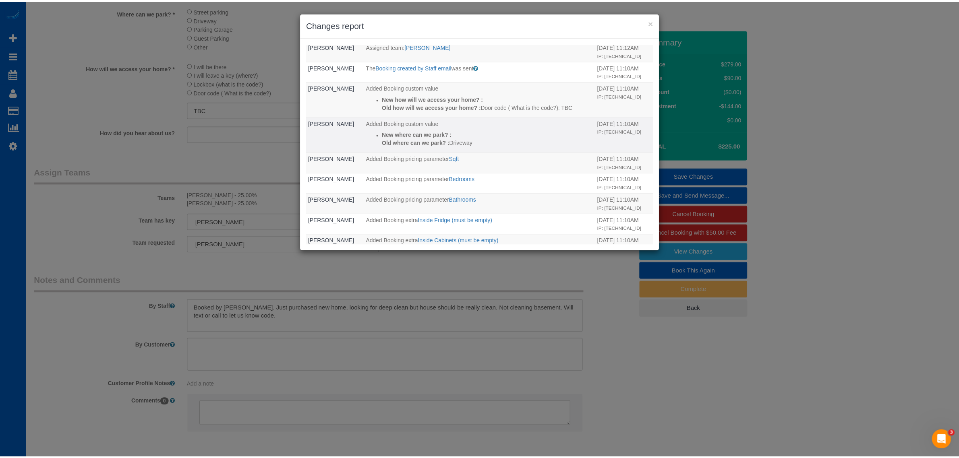
scroll to position [0, 0]
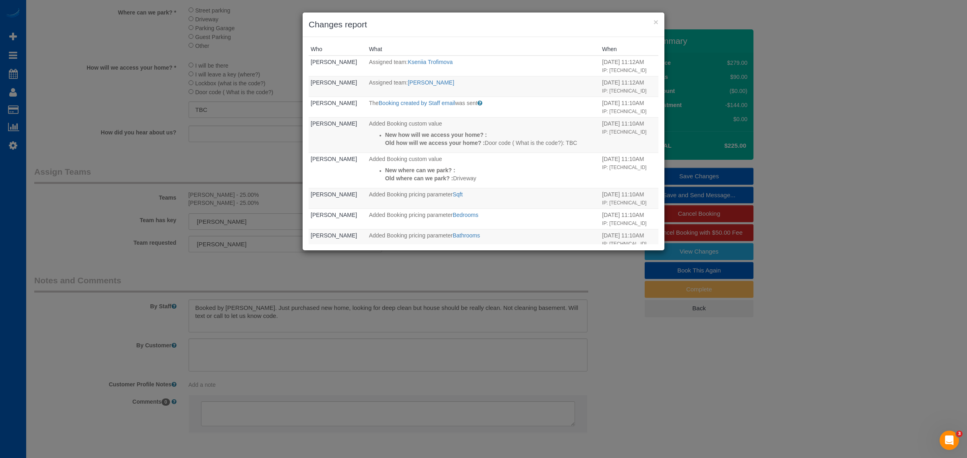
click at [658, 22] on div "× Changes report" at bounding box center [484, 24] width 362 height 25
click at [653, 23] on button "×" at bounding box center [655, 22] width 5 height 8
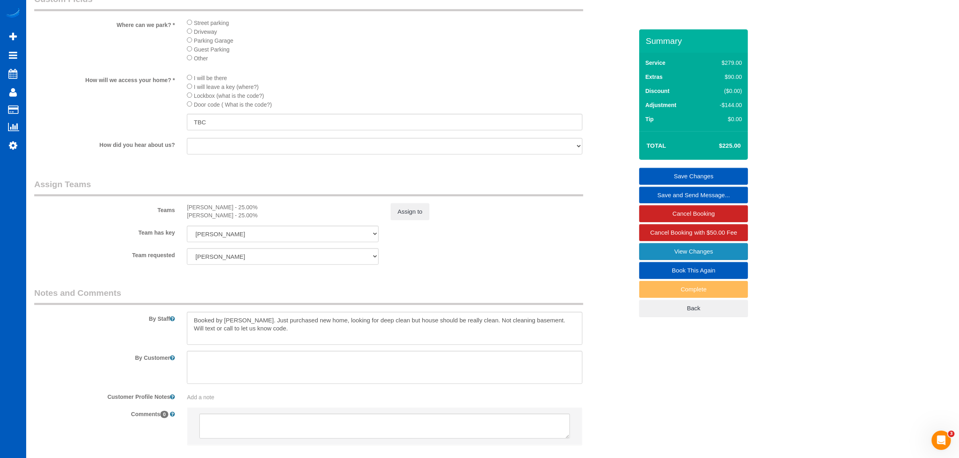
scroll to position [956, 0]
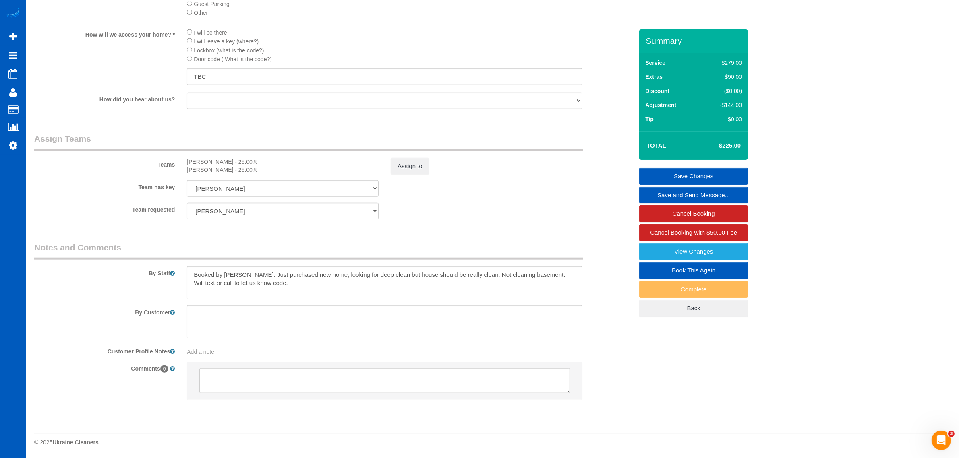
click at [463, 182] on div "Team has key Olga Shaposhnikova Kseniia Trofimova Alona Kulish Elena Kremneva I…" at bounding box center [333, 188] width 611 height 17
click at [410, 168] on button "Assign to" at bounding box center [410, 166] width 39 height 17
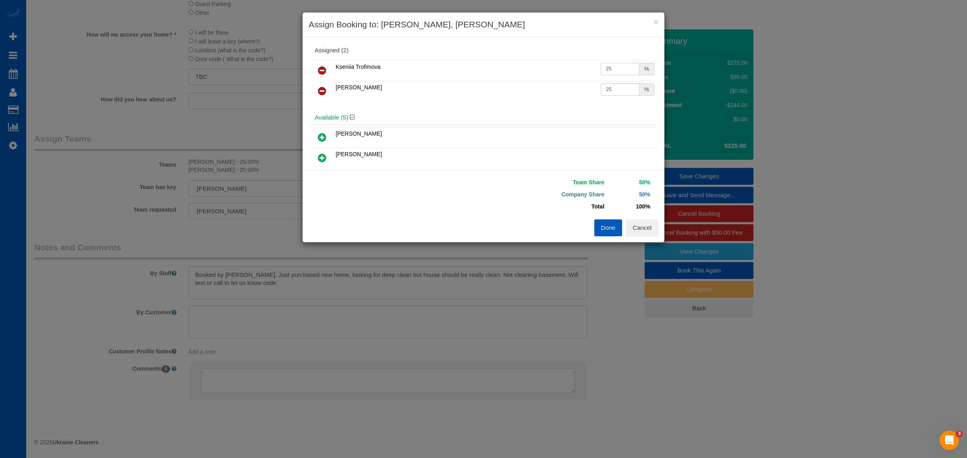
drag, startPoint x: 603, startPoint y: 68, endPoint x: 615, endPoint y: 67, distance: 11.7
click at [615, 67] on input "25" at bounding box center [620, 69] width 39 height 12
type input "27"
drag, startPoint x: 603, startPoint y: 89, endPoint x: 620, endPoint y: 92, distance: 17.5
click at [620, 91] on input "25" at bounding box center [620, 89] width 39 height 12
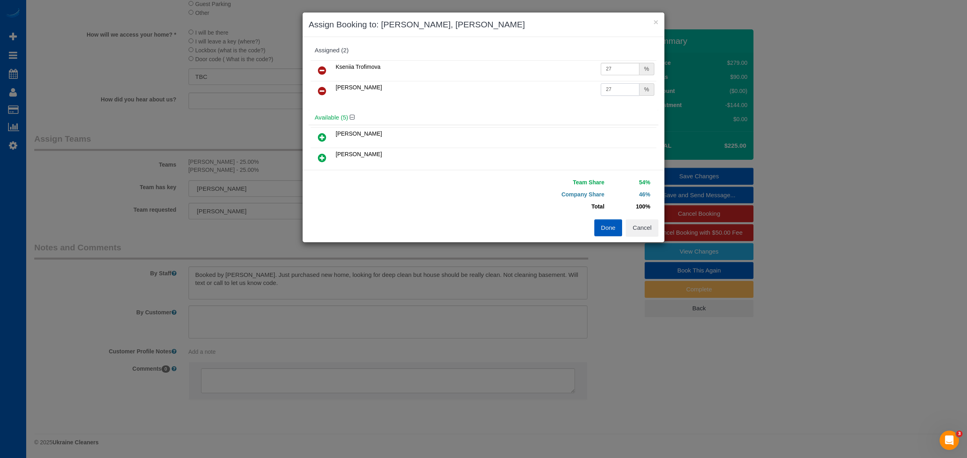
type input "27"
click at [619, 236] on button "Done" at bounding box center [608, 228] width 28 height 17
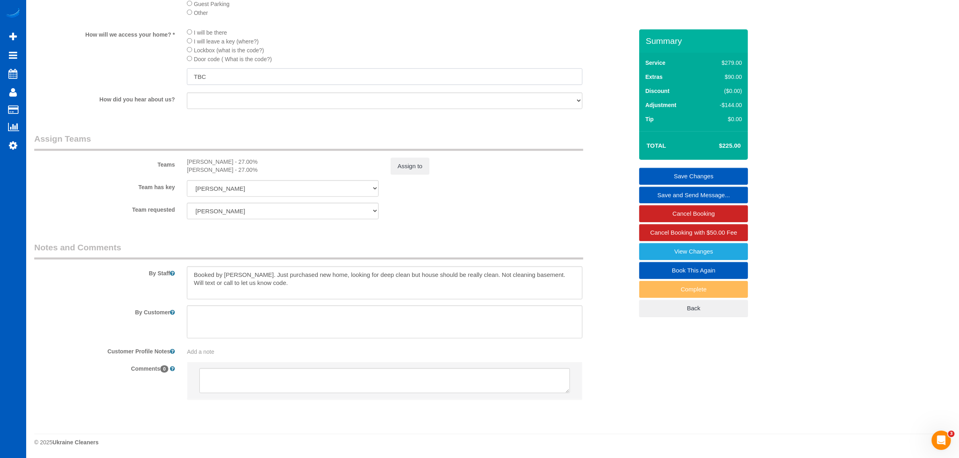
drag, startPoint x: 220, startPoint y: 77, endPoint x: 143, endPoint y: 81, distance: 77.1
click at [143, 81] on div "How will we access your home? * I will be there I will leave a key (where?) Loc…" at bounding box center [333, 57] width 611 height 58
drag, startPoint x: 206, startPoint y: 75, endPoint x: 198, endPoint y: 77, distance: 7.8
click at [198, 77] on input "2352" at bounding box center [385, 76] width 396 height 17
click at [206, 77] on input "2352" at bounding box center [385, 76] width 396 height 17
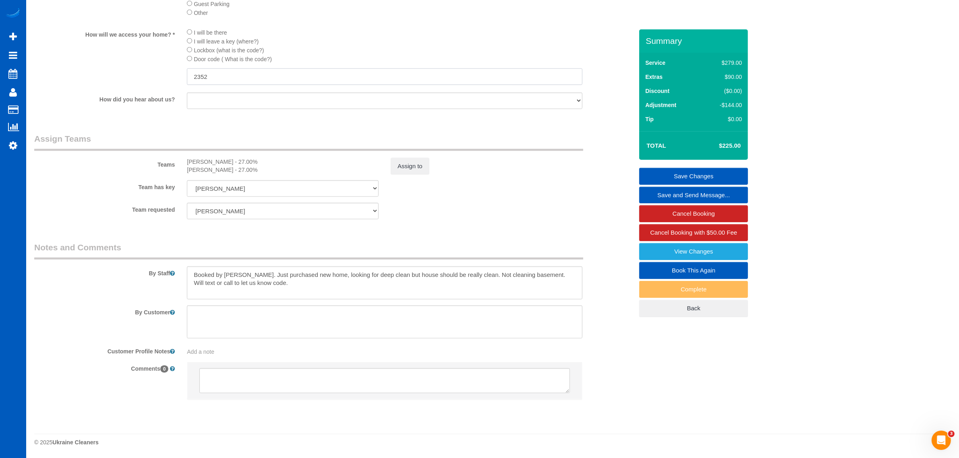
drag, startPoint x: 204, startPoint y: 77, endPoint x: 217, endPoint y: 77, distance: 12.5
click at [217, 77] on input "2352" at bounding box center [385, 76] width 396 height 17
type input "2353"
click at [259, 114] on fieldset "Custom Fields Where can we park? * Street parking Driveway Parking Garage Guest…" at bounding box center [333, 32] width 599 height 169
click at [670, 172] on link "Save Changes" at bounding box center [693, 176] width 109 height 17
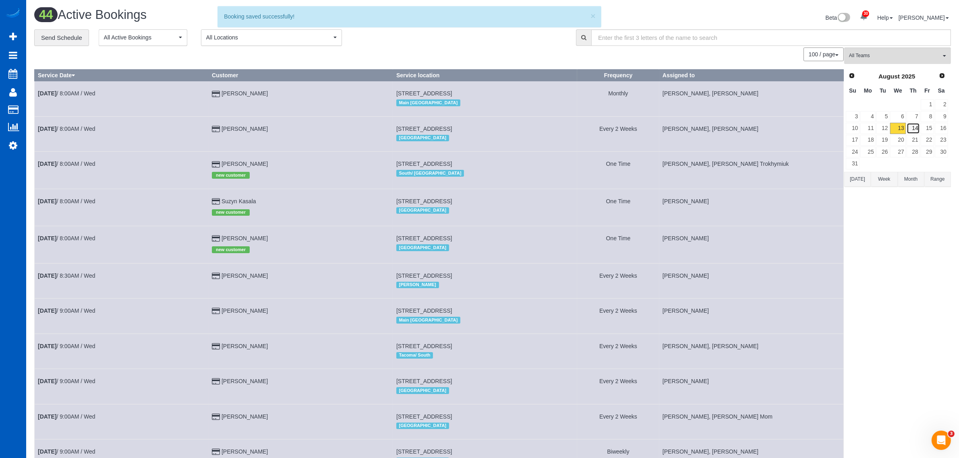
click at [914, 132] on link "14" at bounding box center [913, 128] width 13 height 11
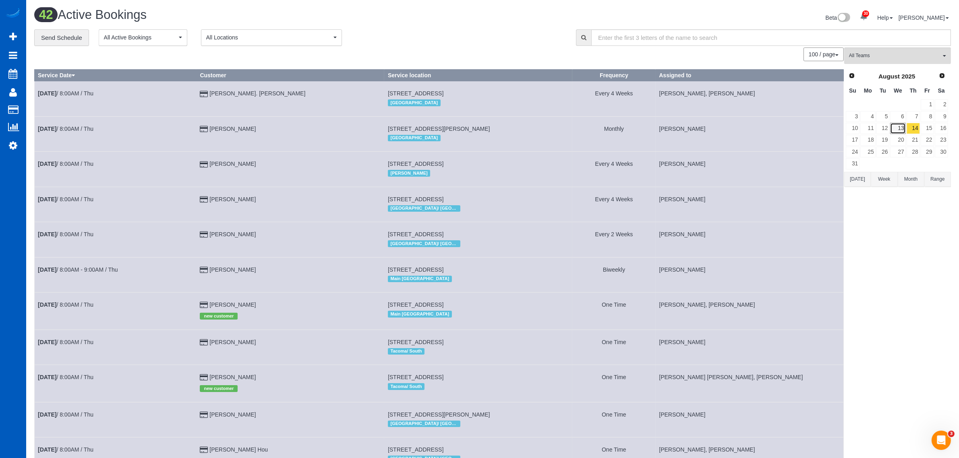
click at [895, 129] on link "13" at bounding box center [897, 128] width 15 height 11
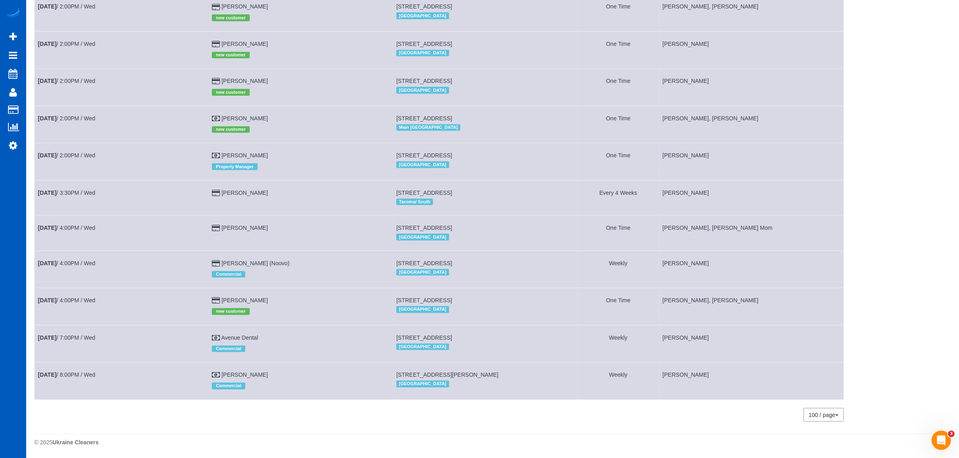
scroll to position [1275, 0]
